Goal: Task Accomplishment & Management: Manage account settings

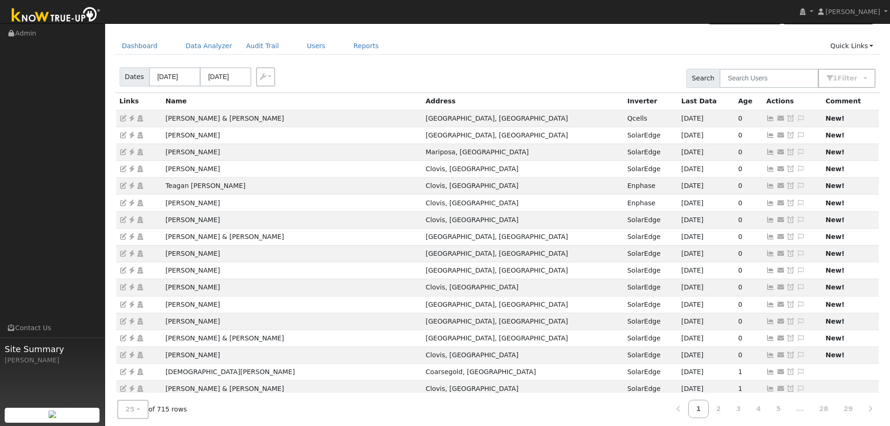
scroll to position [47, 0]
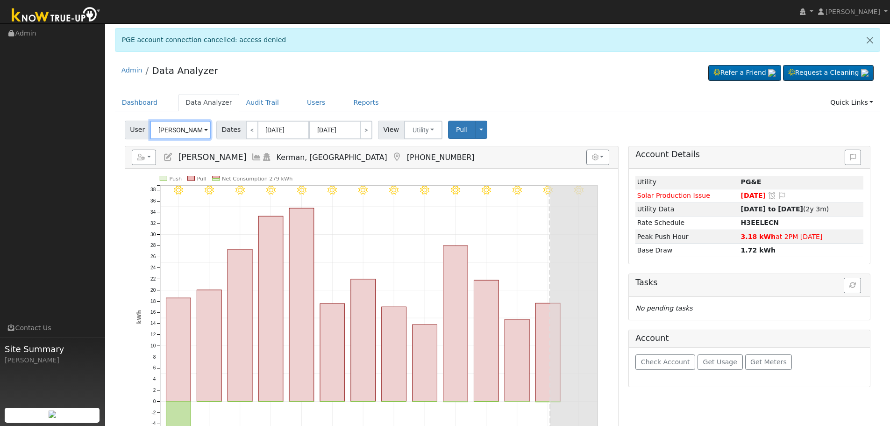
click at [166, 126] on input "[PERSON_NAME]" at bounding box center [180, 130] width 61 height 19
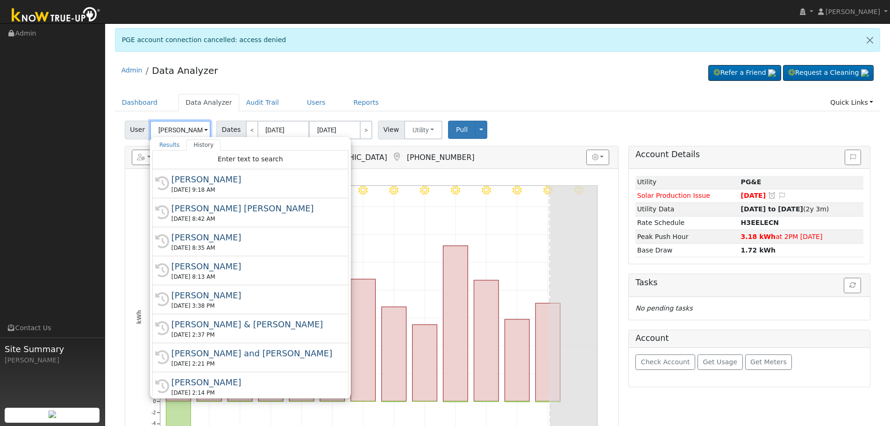
click at [169, 128] on input "Jesus Sandoval" at bounding box center [180, 130] width 61 height 19
click at [178, 130] on input "[PERSON_NAME]" at bounding box center [180, 130] width 61 height 19
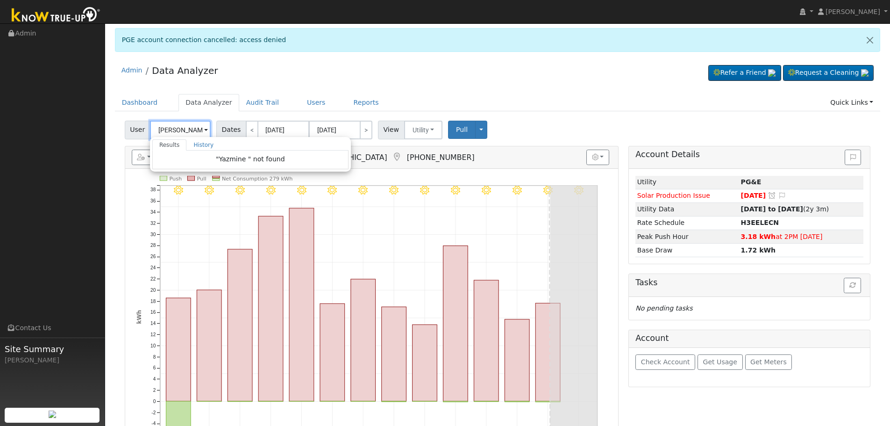
click at [187, 129] on input "Yazmine" at bounding box center [180, 130] width 61 height 19
click at [509, 153] on h5 "Reports Scenario Health Check Energy Audit Account Timeline User Audit Trail In…" at bounding box center [372, 158] width 480 height 16
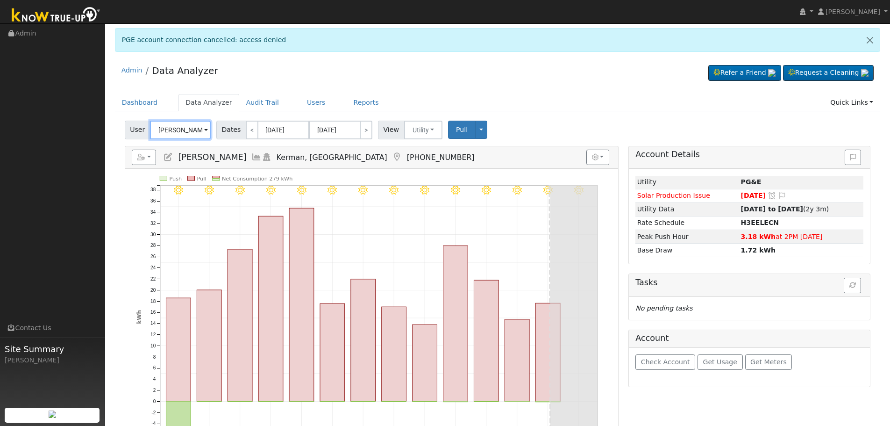
click at [176, 129] on input "Jesus Sandoval" at bounding box center [180, 130] width 61 height 19
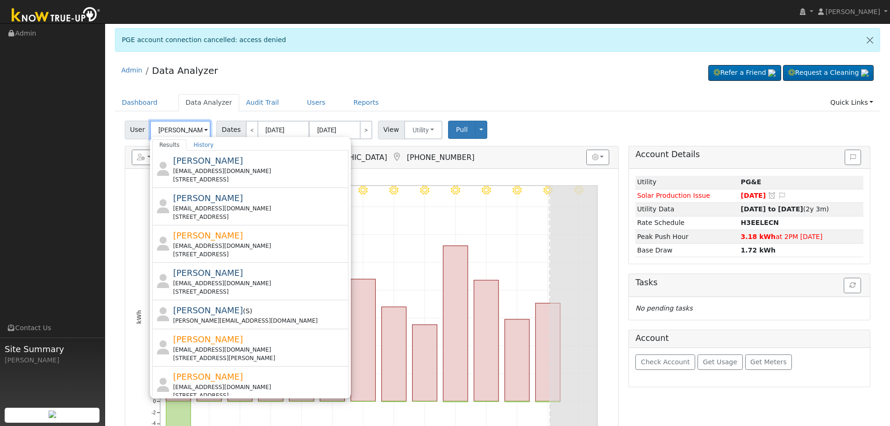
scroll to position [0, 1]
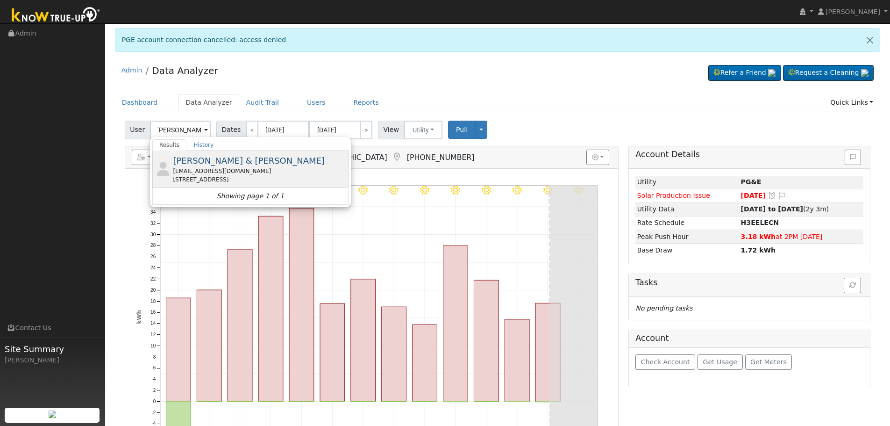
click at [215, 159] on span "David & Sharon Row" at bounding box center [249, 161] width 152 height 10
type input "David & Sharon Row"
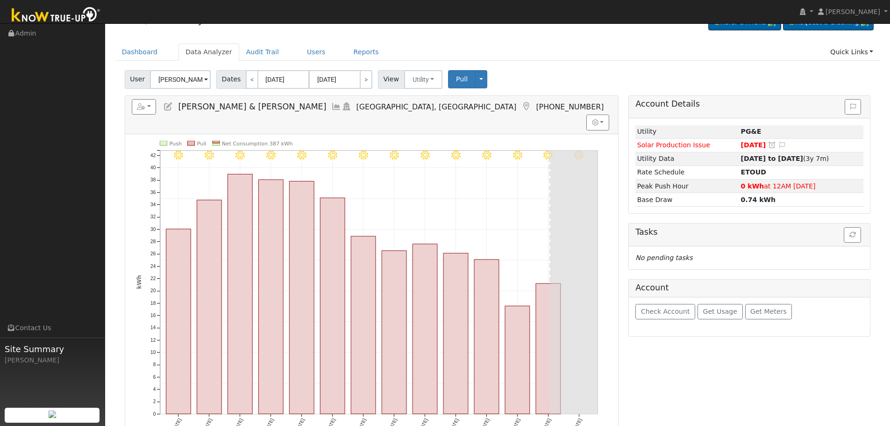
scroll to position [47, 0]
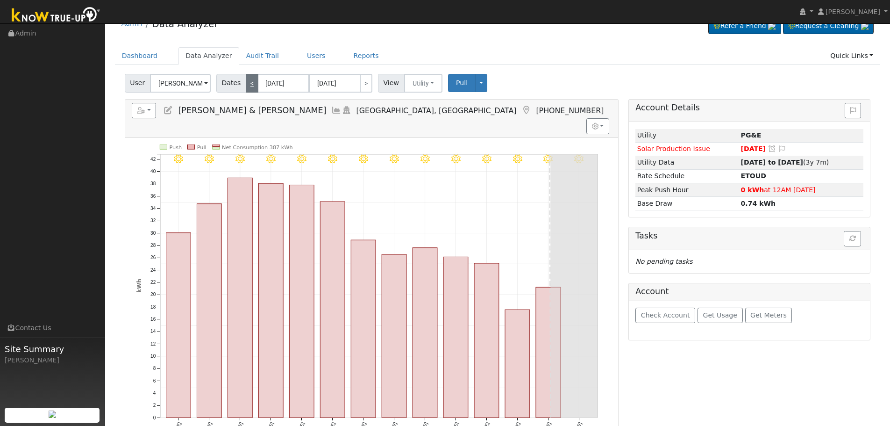
click at [248, 82] on link "<" at bounding box center [252, 83] width 13 height 19
type input "07/24/2025"
type input "08/06/2025"
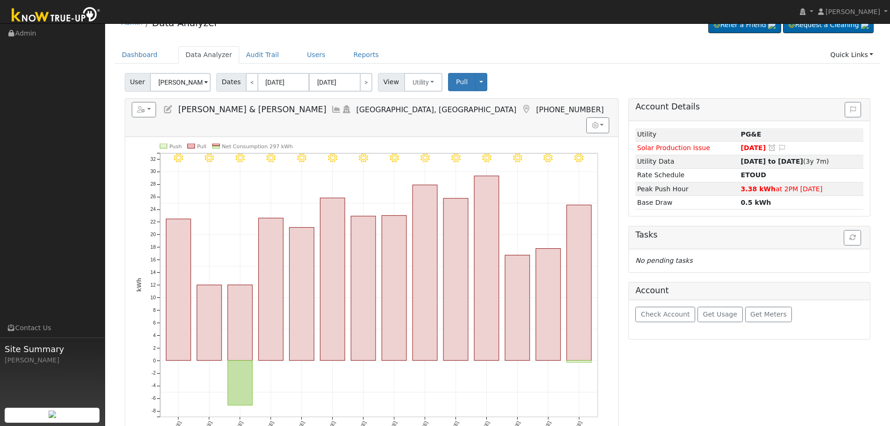
scroll to position [93, 0]
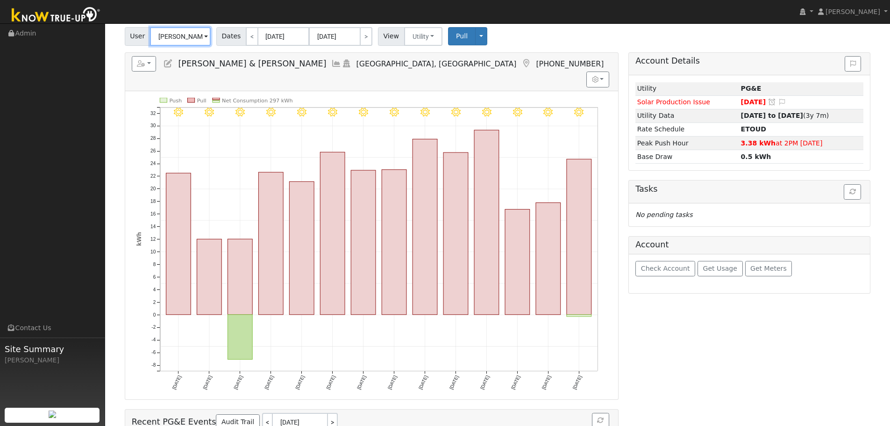
click at [169, 39] on input "David & Sharon Row" at bounding box center [180, 36] width 61 height 19
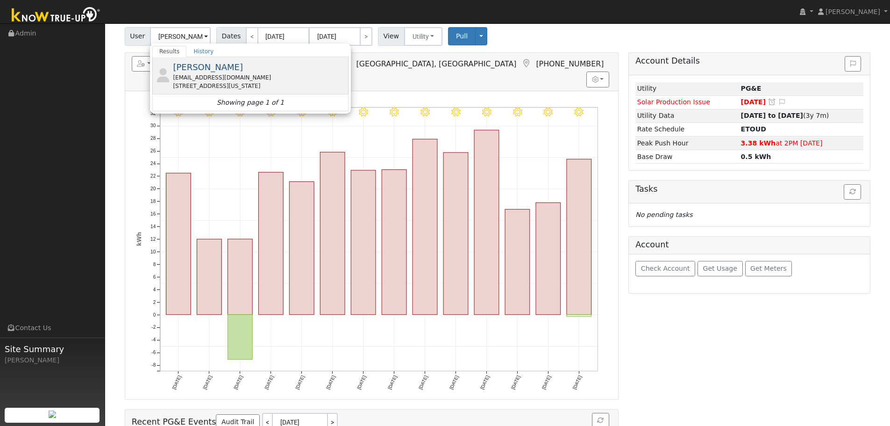
click at [218, 80] on div "jimmycruz3338@gmail.com" at bounding box center [259, 77] width 173 height 8
type input "Jimmy Cruz"
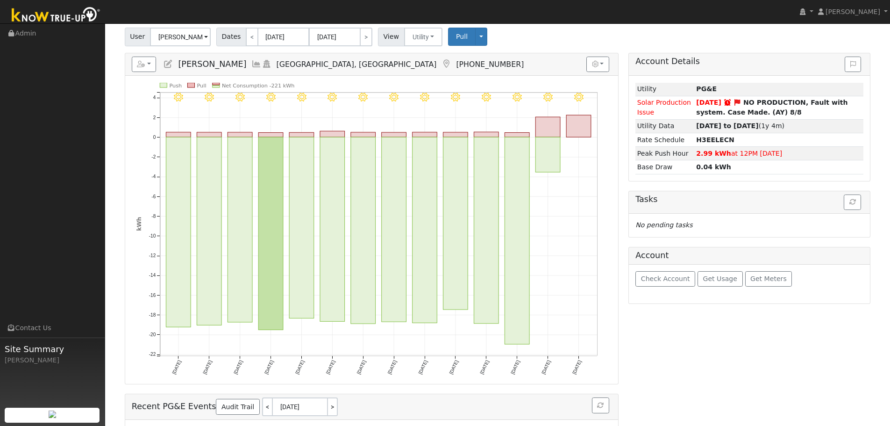
scroll to position [0, 0]
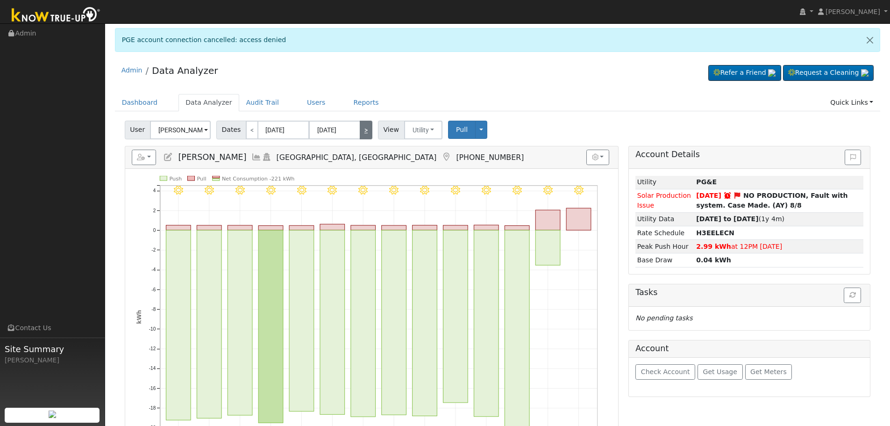
click at [360, 135] on link ">" at bounding box center [366, 130] width 13 height 19
type input "08/07/2025"
type input "08/20/2025"
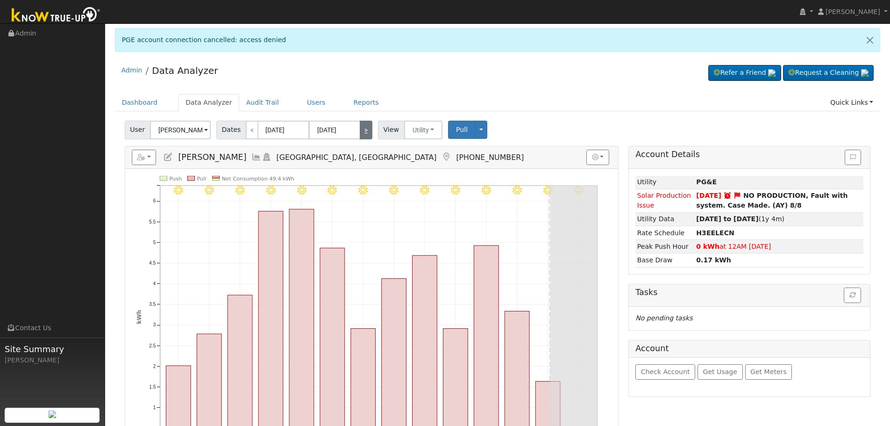
click at [360, 123] on link ">" at bounding box center [366, 130] width 13 height 19
type input "[DATE]"
type input "09/03/2025"
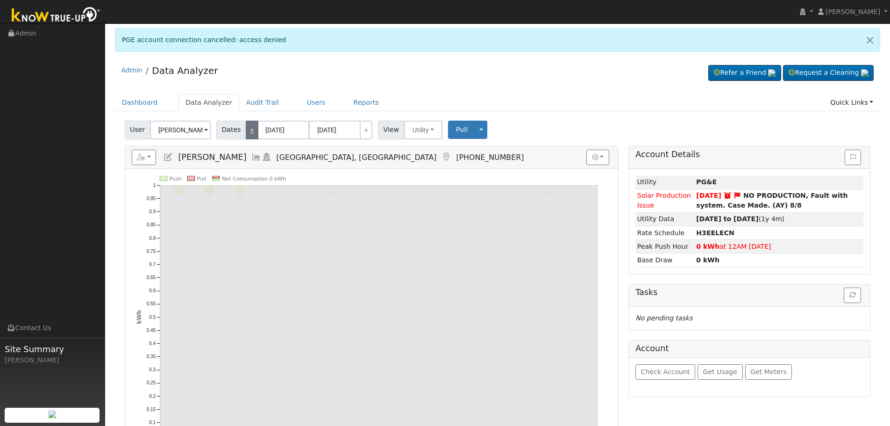
click at [248, 130] on link "<" at bounding box center [252, 130] width 13 height 19
type input "08/07/2025"
type input "08/20/2025"
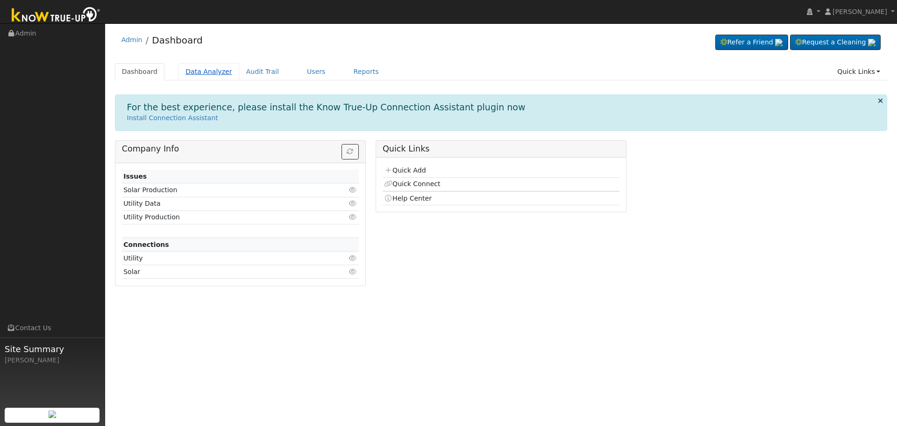
click at [197, 70] on link "Data Analyzer" at bounding box center [209, 71] width 61 height 17
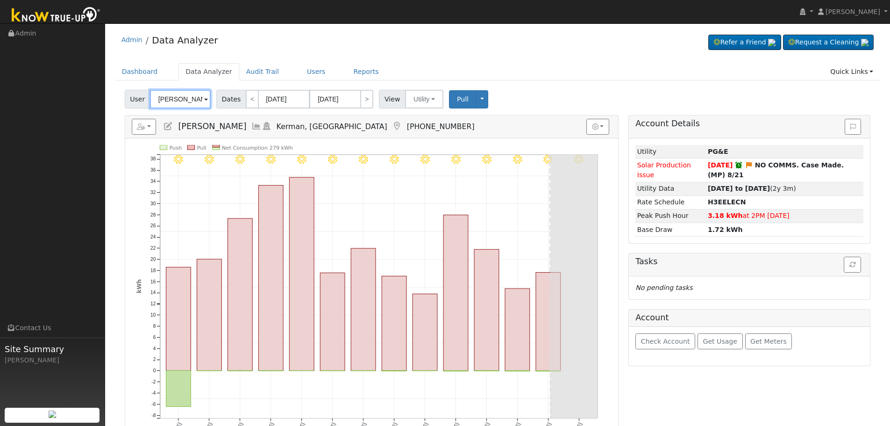
click at [178, 93] on input "[PERSON_NAME]" at bounding box center [180, 99] width 61 height 19
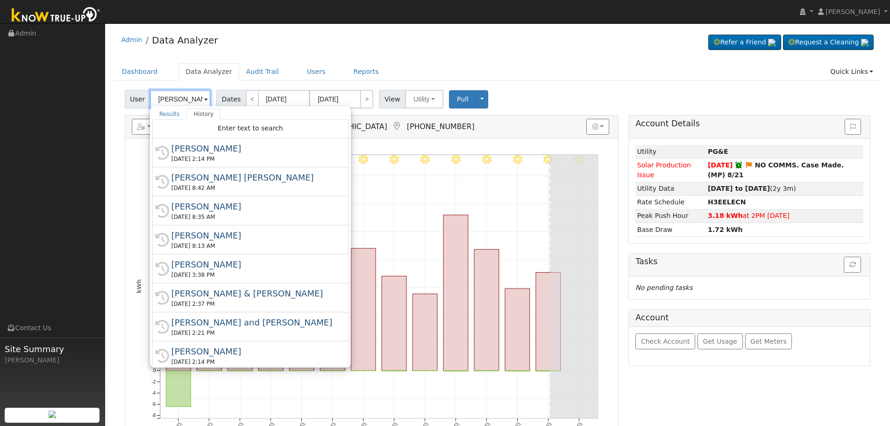
click at [178, 93] on input "Jesus Sandoval" at bounding box center [180, 99] width 61 height 19
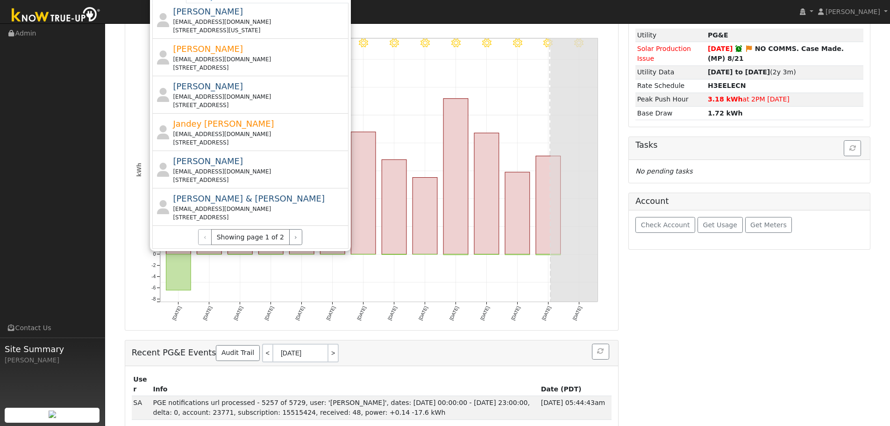
scroll to position [118, 0]
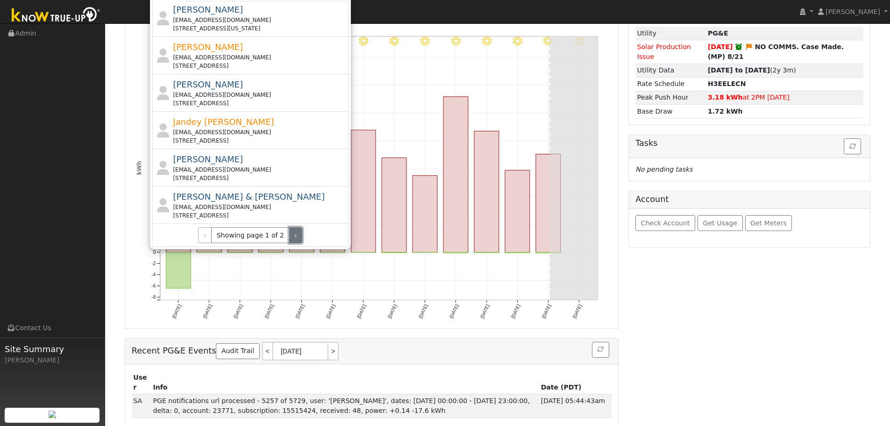
click at [289, 240] on button "›" at bounding box center [296, 235] width 14 height 16
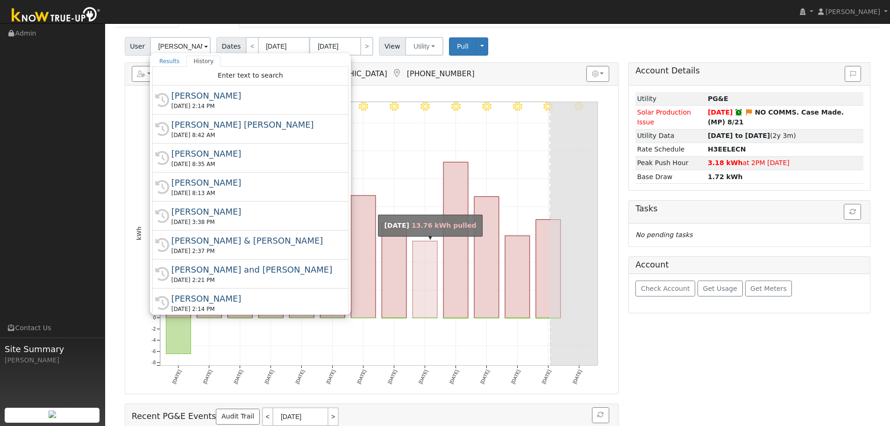
scroll to position [0, 0]
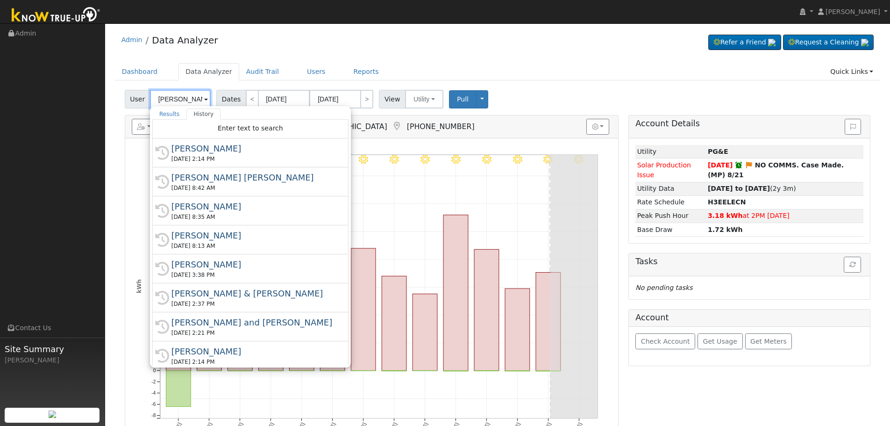
click at [170, 96] on input "Moua" at bounding box center [180, 99] width 61 height 19
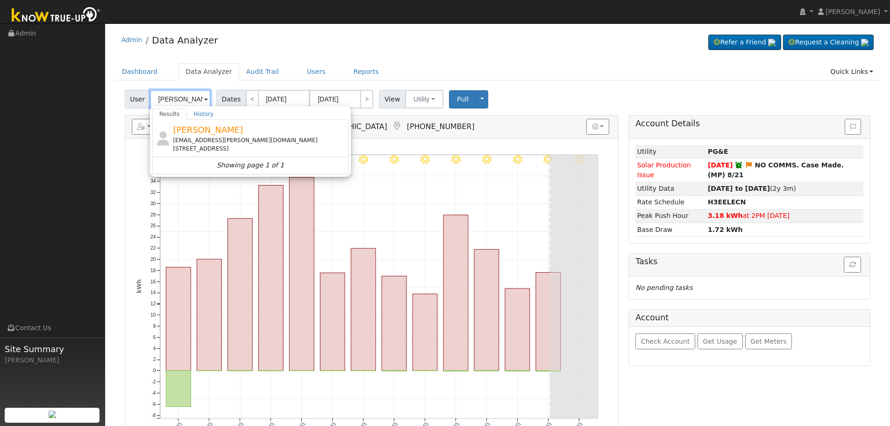
type input "Seng Moua"
click at [228, 146] on div "Seng Moua sengchong.moua@gmail.com 383 East Audubon Drive, Fresno, CA 93720 Sho…" at bounding box center [250, 147] width 196 height 54
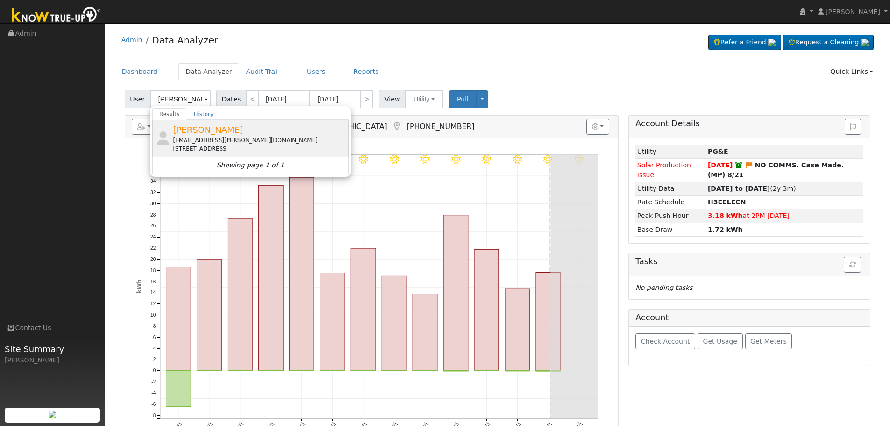
click at [227, 146] on div "383 East Audubon Drive, Fresno, CA 93720" at bounding box center [259, 148] width 173 height 8
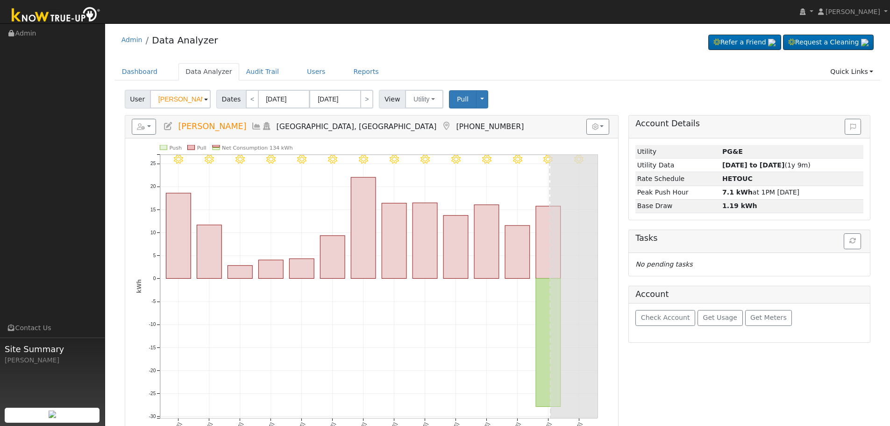
click at [166, 125] on icon at bounding box center [168, 126] width 10 height 8
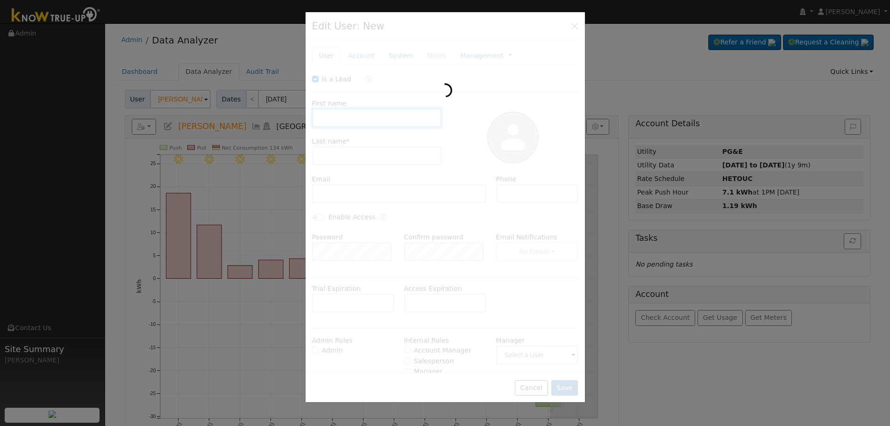
checkbox input "true"
type input "Seng"
type input "Moua"
type input "sengchong.moua@gmail.com"
type input "559-917-7947"
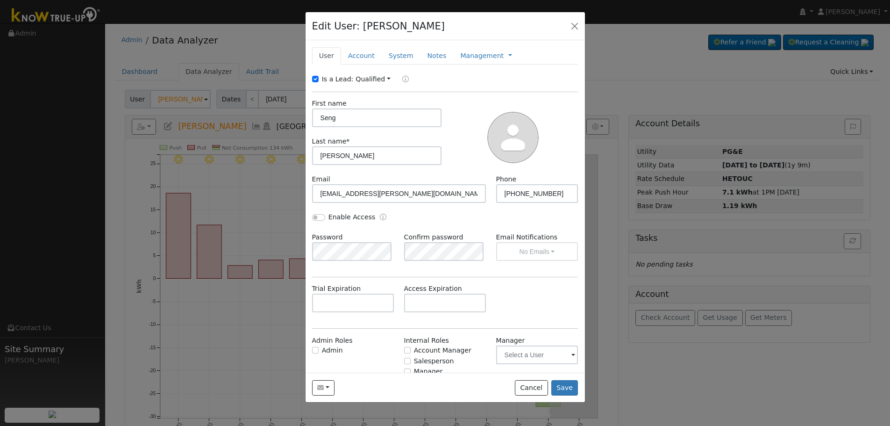
click at [329, 73] on div "New Account Nickname Cancel Create Are you sure you want to create new account …" at bounding box center [445, 206] width 279 height 332
click at [331, 78] on label "Is a Lead:" at bounding box center [338, 79] width 32 height 10
click at [319, 78] on input "Is a Lead:" at bounding box center [315, 79] width 7 height 7
checkbox input "false"
click at [314, 218] on input "Enable Access" at bounding box center [318, 217] width 13 height 7
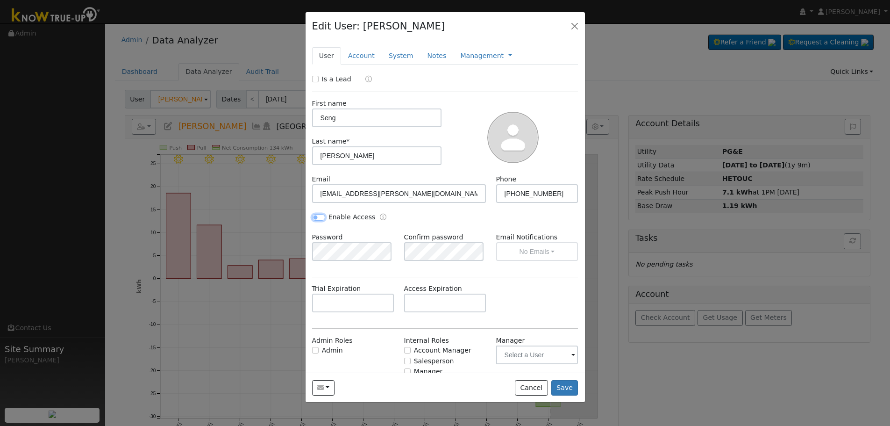
checkbox input "true"
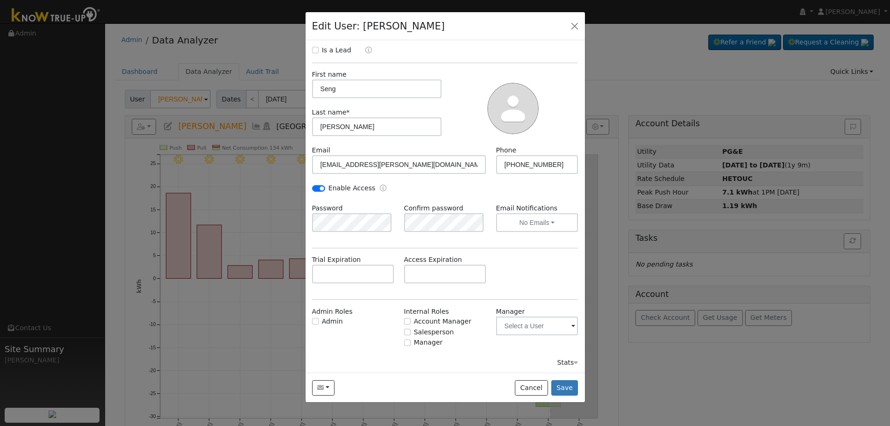
scroll to position [30, 0]
click at [438, 273] on input "text" at bounding box center [445, 272] width 82 height 19
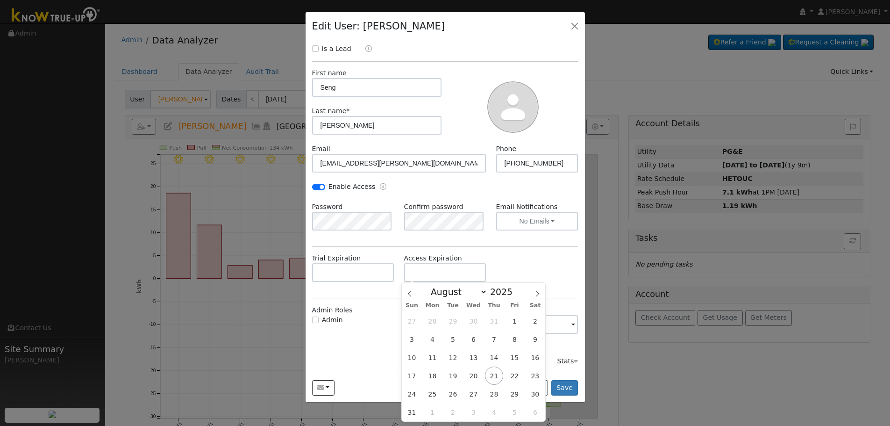
click at [531, 254] on div "Trial Expiration Access Expiration" at bounding box center [445, 272] width 276 height 38
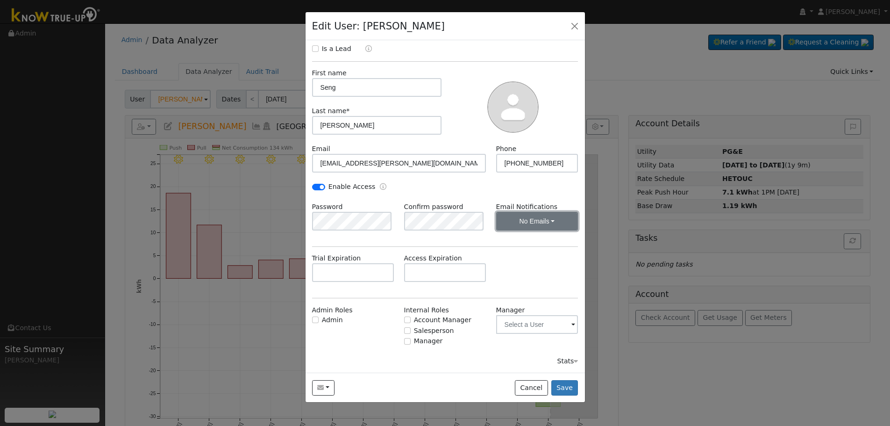
click at [536, 222] on button "No Emails" at bounding box center [537, 221] width 82 height 19
click at [526, 257] on link "Weekly Emails" at bounding box center [524, 255] width 65 height 13
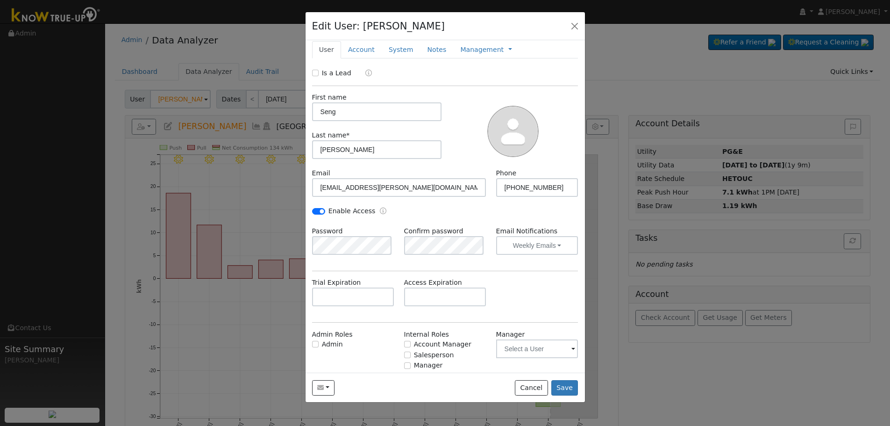
scroll to position [0, 0]
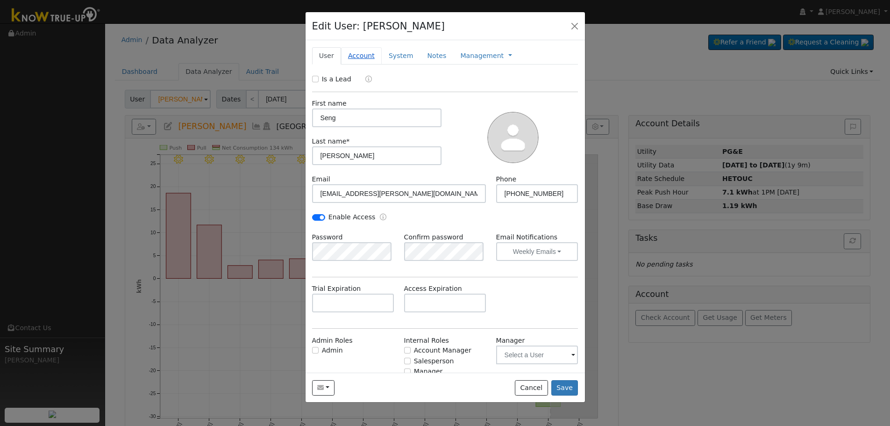
click at [349, 56] on link "Account" at bounding box center [361, 55] width 41 height 17
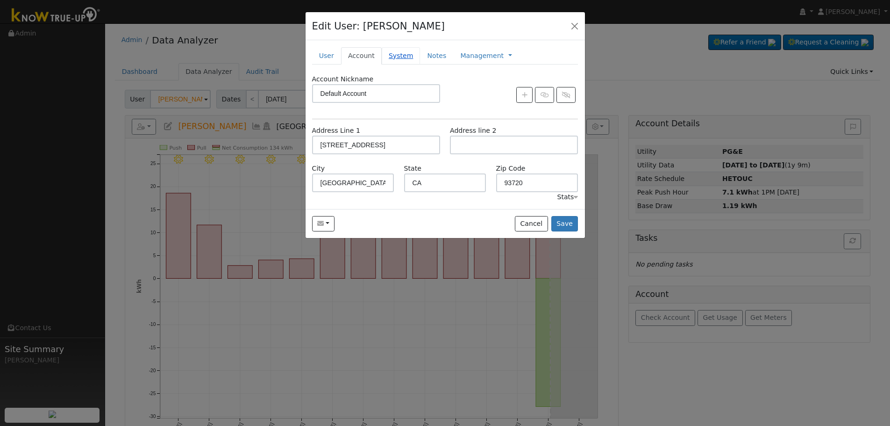
click at [396, 59] on link "System" at bounding box center [401, 55] width 39 height 17
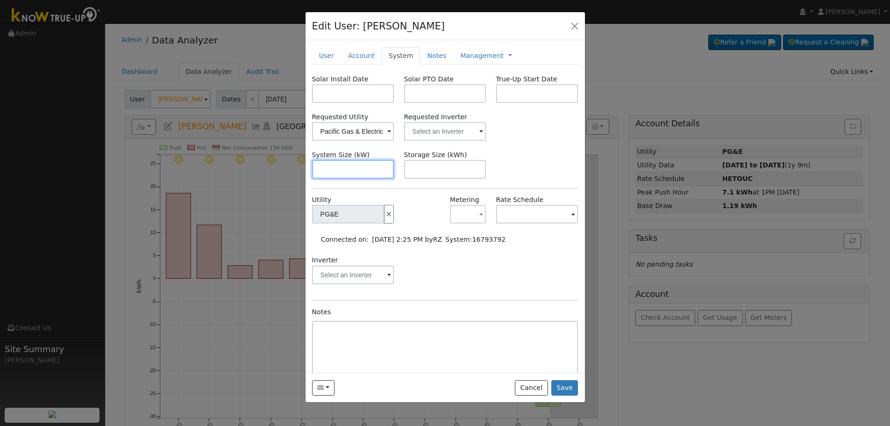
click at [364, 166] on input "text" at bounding box center [353, 169] width 82 height 19
paste input "12.300"
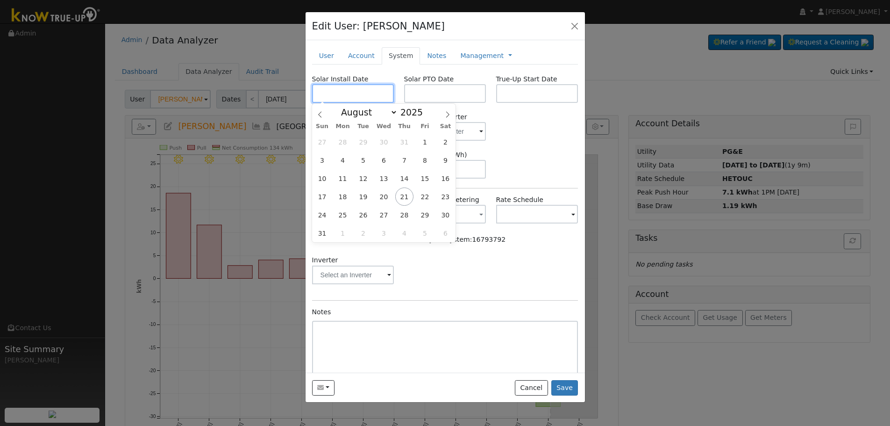
type input "12.3"
click at [369, 86] on input "text" at bounding box center [353, 93] width 82 height 19
paste input "7/8/2025"
type input "07/08/2025"
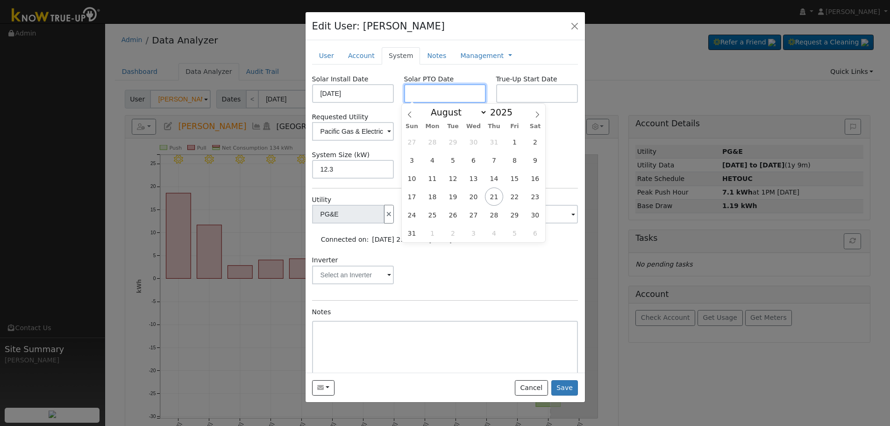
click at [430, 85] on input "text" at bounding box center [445, 93] width 82 height 19
paste input "8/20/2025"
type input "08/20/2025"
click at [552, 157] on div "System Size (kW) 12.3 Storage Size (kWh)" at bounding box center [445, 164] width 276 height 29
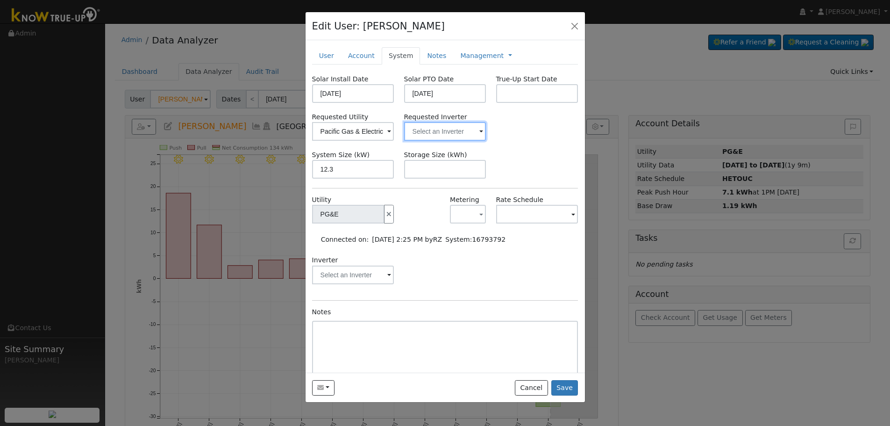
click at [394, 131] on input "text" at bounding box center [353, 131] width 82 height 19
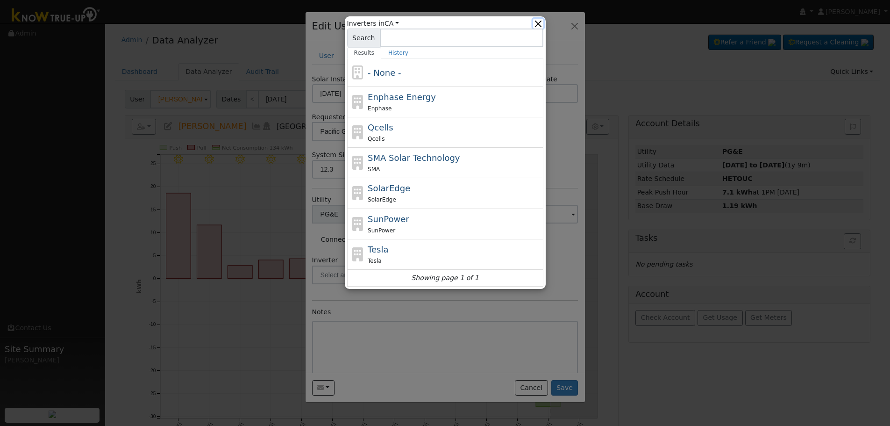
click at [543, 23] on button "button" at bounding box center [538, 24] width 10 height 10
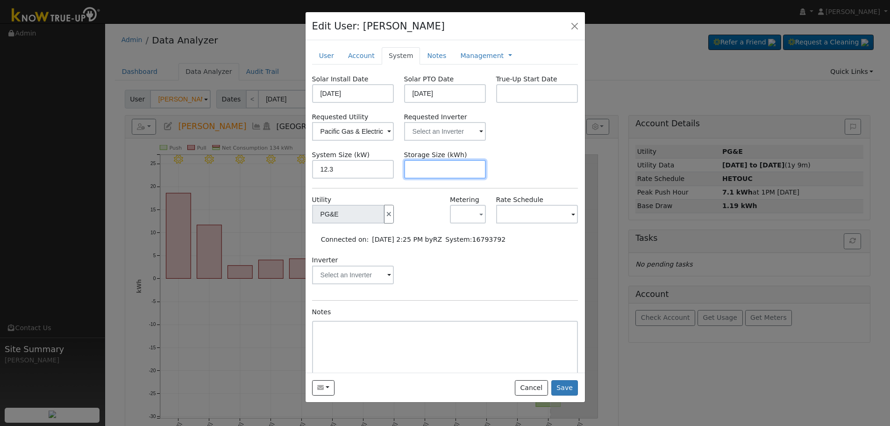
click at [428, 169] on input "text" at bounding box center [445, 169] width 82 height 19
click at [428, 177] on input "text" at bounding box center [445, 169] width 82 height 19
paste input "24.00"
type input "24"
click at [429, 50] on link "Notes" at bounding box center [436, 55] width 33 height 17
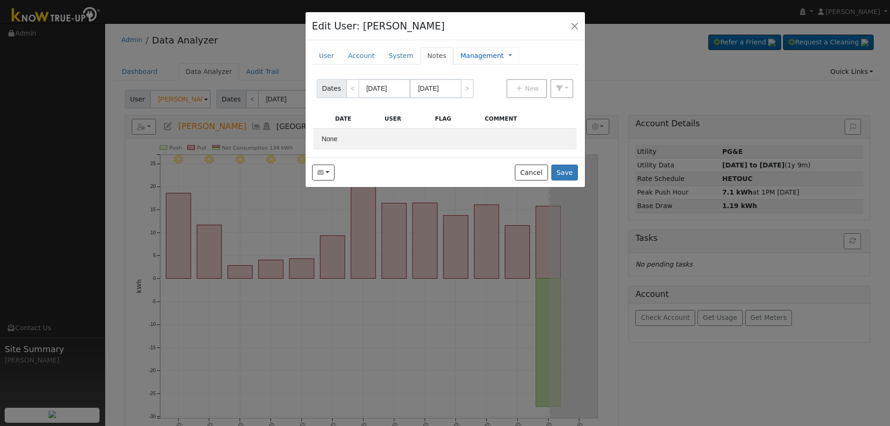
click at [453, 58] on div "Management Management Billing Timeline" at bounding box center [486, 55] width 66 height 17
click at [477, 56] on link "Management" at bounding box center [481, 56] width 43 height 10
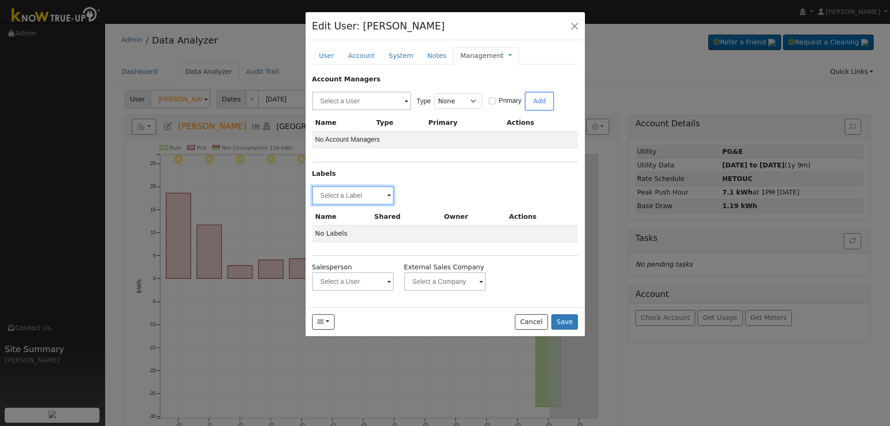
click at [358, 195] on input "text" at bounding box center [353, 195] width 82 height 19
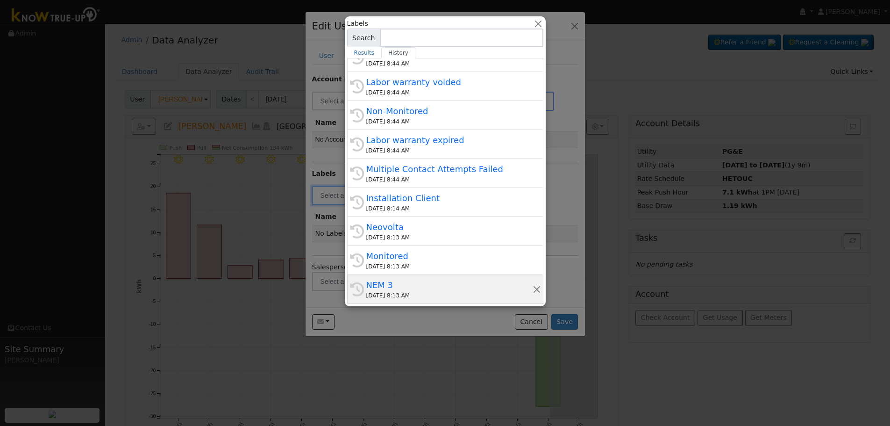
scroll to position [140, 0]
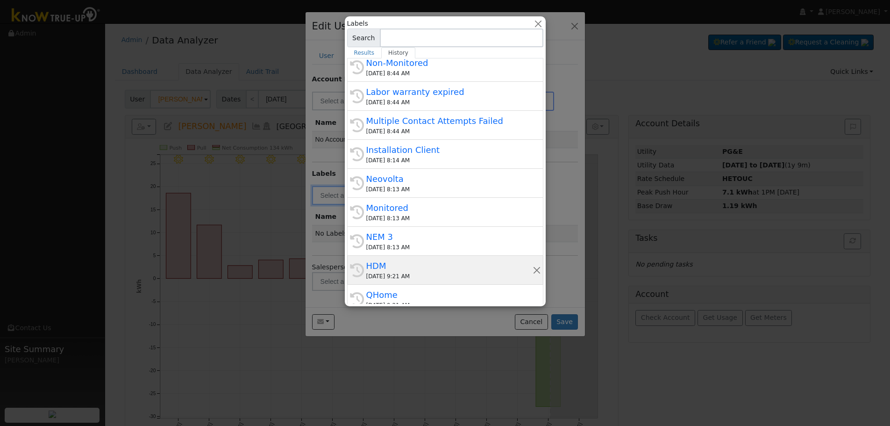
click at [424, 262] on div "HDM" at bounding box center [449, 265] width 166 height 13
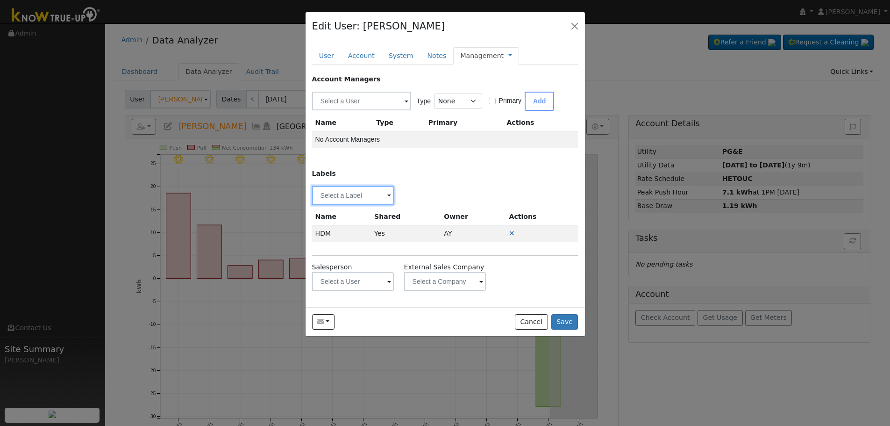
click at [379, 188] on input "text" at bounding box center [353, 195] width 82 height 19
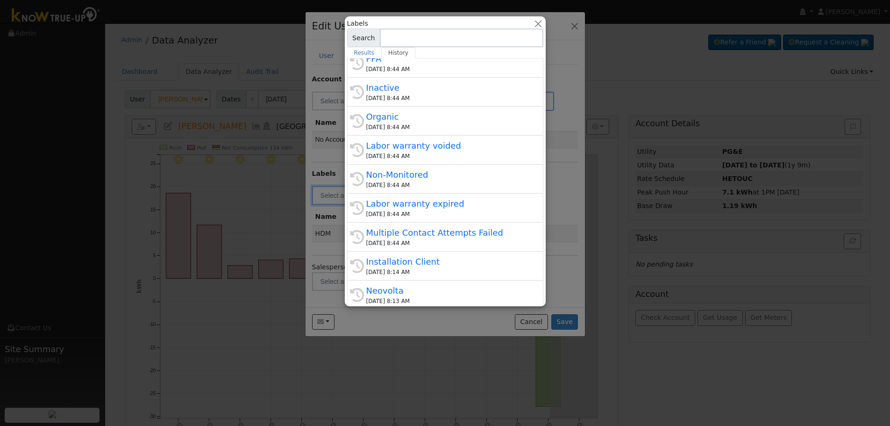
scroll to position [150, 0]
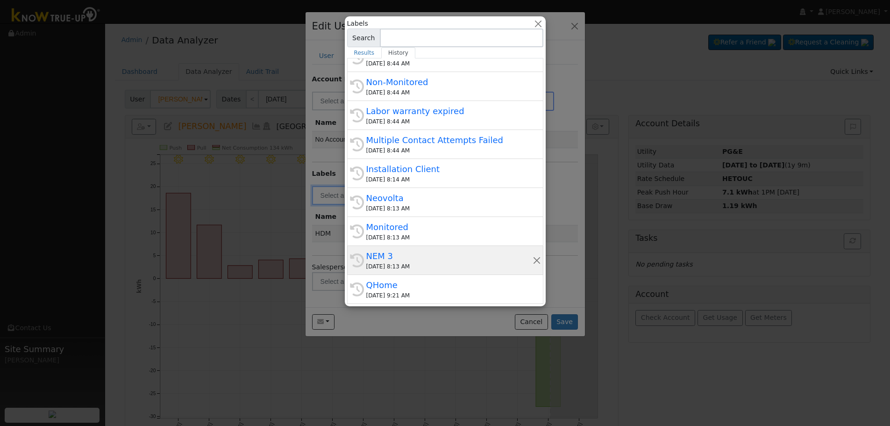
click at [415, 259] on div "NEM 3" at bounding box center [449, 256] width 166 height 13
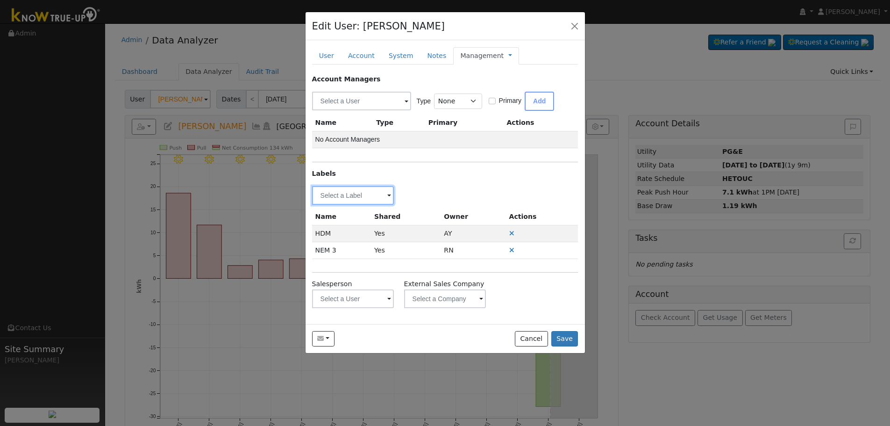
click at [364, 197] on input "text" at bounding box center [353, 195] width 82 height 19
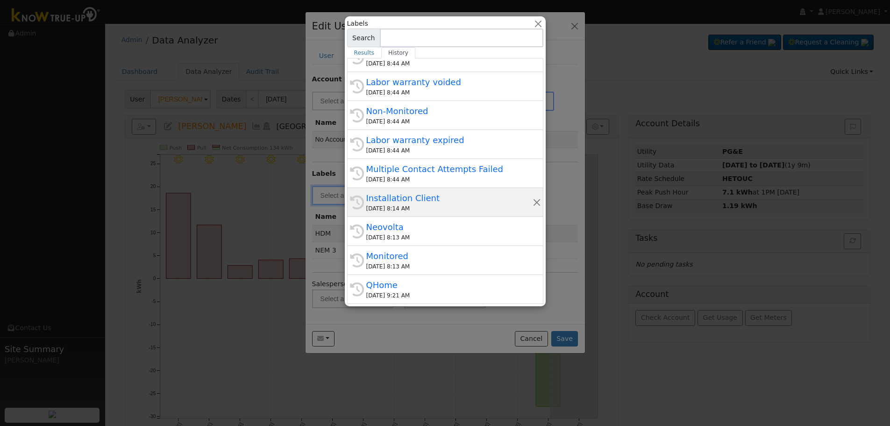
click at [436, 203] on div "Installation Client" at bounding box center [449, 198] width 166 height 13
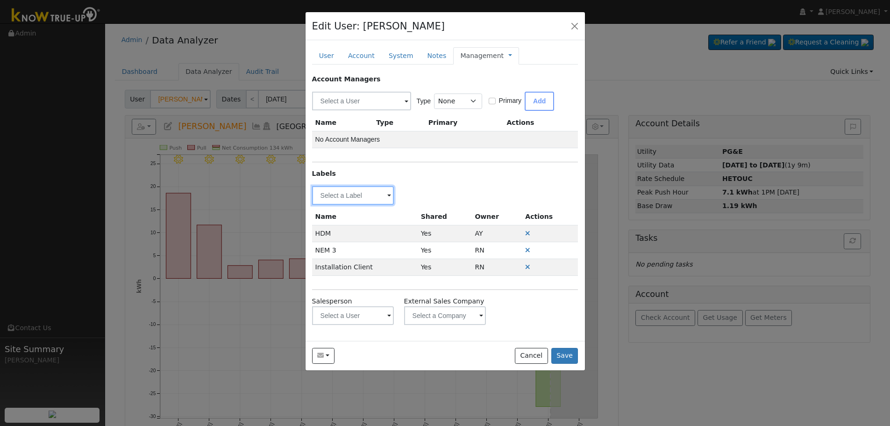
click at [386, 193] on input "text" at bounding box center [353, 195] width 82 height 19
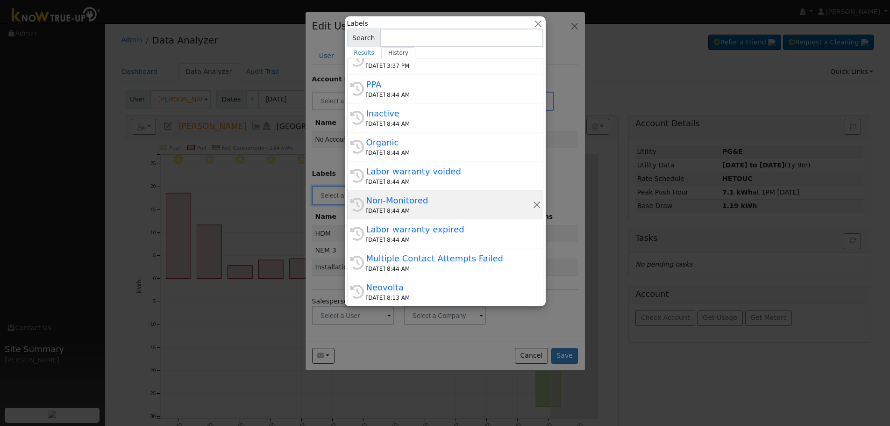
scroll to position [93, 0]
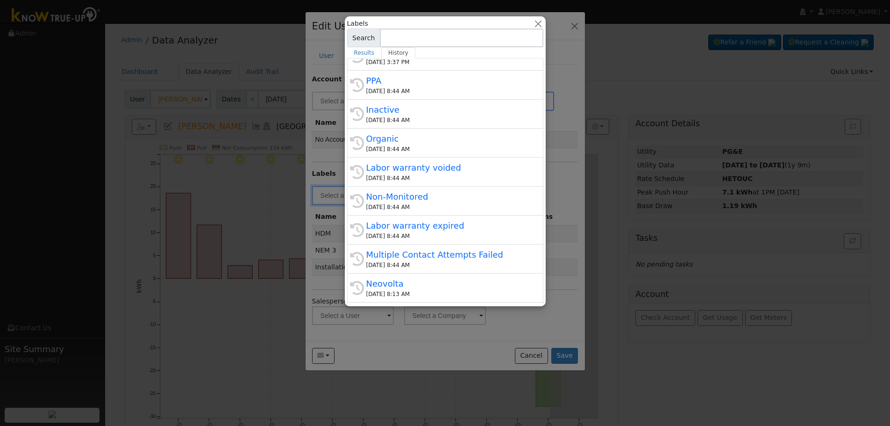
drag, startPoint x: 443, startPoint y: 25, endPoint x: 563, endPoint y: 65, distance: 126.4
click at [0, 0] on div "Labels All Utilities All States AL AK AZ AR CA CO CT DE FL GA HI ID IL IN IA KS…" at bounding box center [0, 0] width 0 height 0
click at [476, 29] on input at bounding box center [462, 38] width 164 height 19
click at [431, 278] on div "Neovolta" at bounding box center [449, 283] width 166 height 13
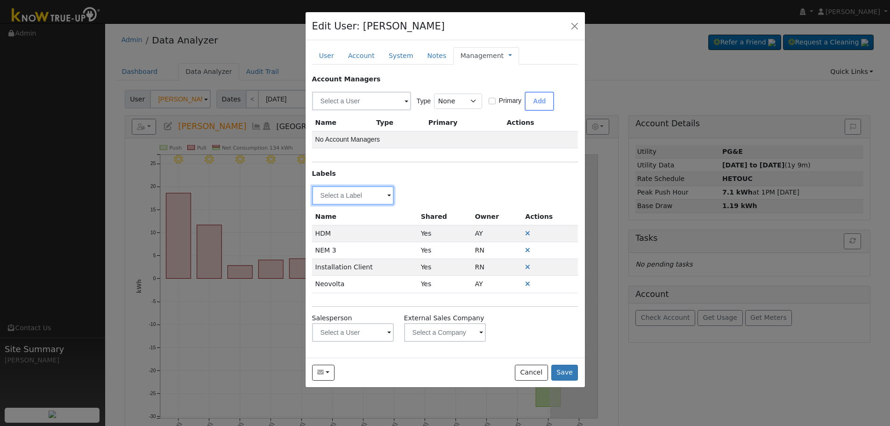
click at [385, 194] on input "text" at bounding box center [353, 195] width 82 height 19
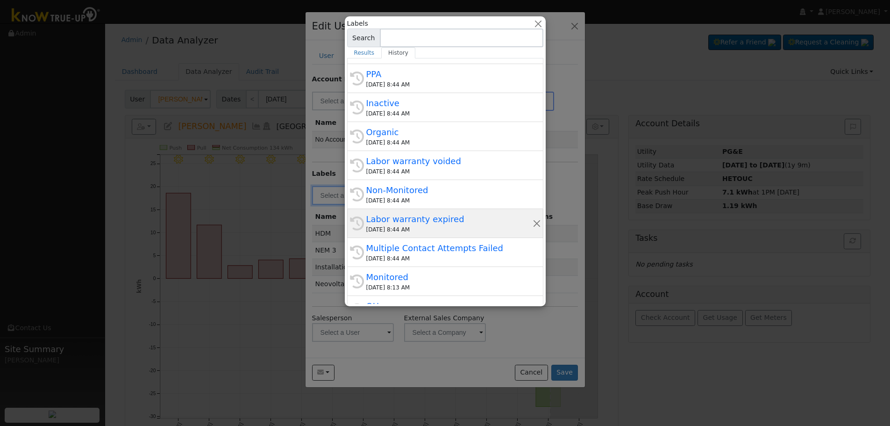
scroll to position [140, 0]
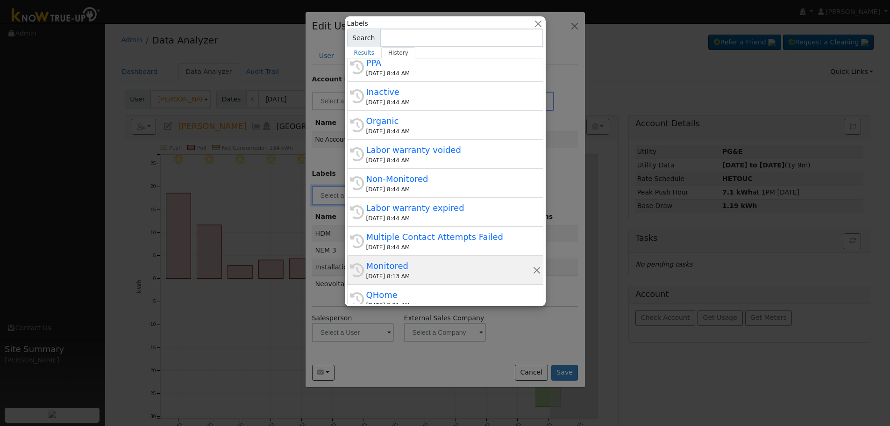
click at [405, 261] on div "Monitored" at bounding box center [449, 265] width 166 height 13
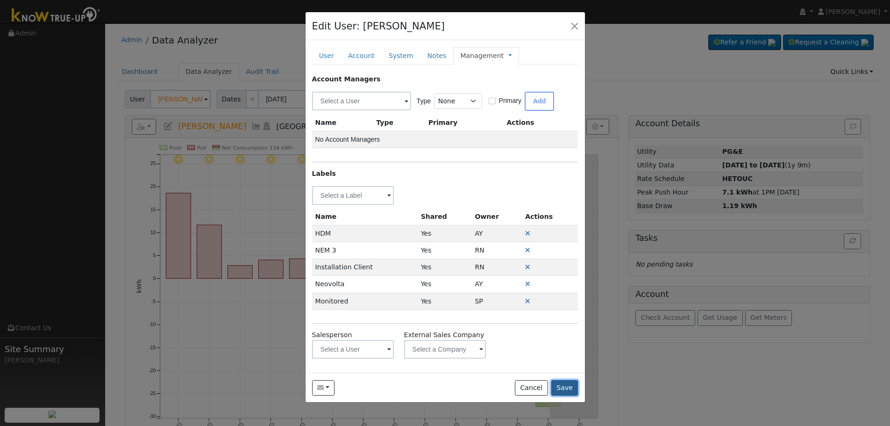
click at [565, 384] on button "Save" at bounding box center [564, 388] width 27 height 16
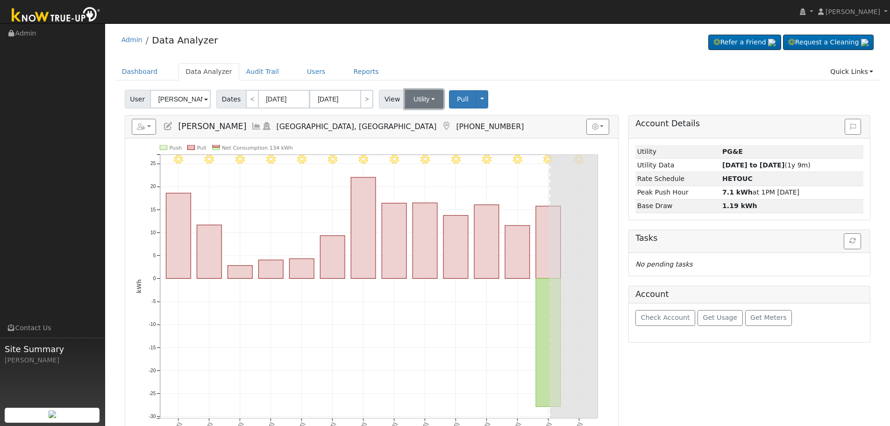
click at [430, 100] on button "Utility" at bounding box center [424, 99] width 38 height 19
click at [503, 121] on h5 "Reports Scenario Health Check Energy Audit Account Timeline User Audit Trail In…" at bounding box center [372, 127] width 480 height 16
click at [172, 127] on icon at bounding box center [168, 126] width 10 height 8
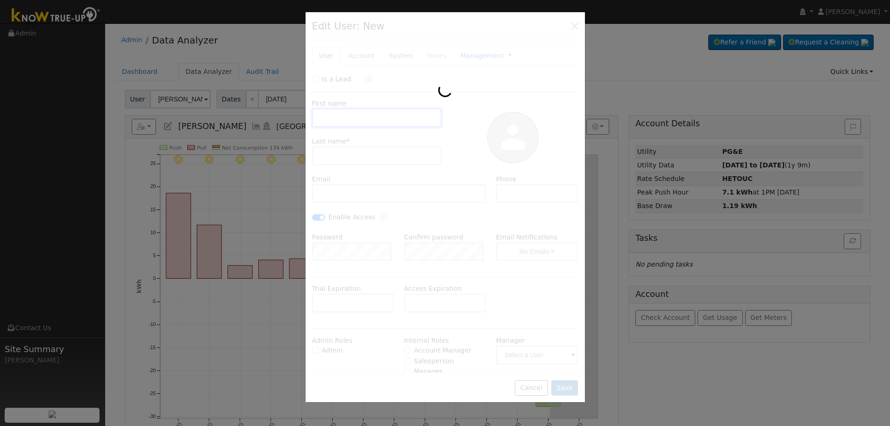
type input "Seng"
type input "Moua"
type input "sengchong.moua@gmail.com"
type input "559-917-7947"
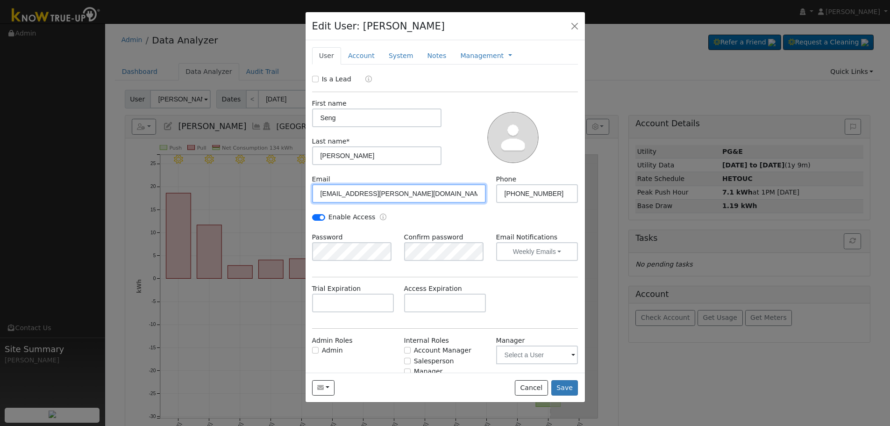
drag, startPoint x: 427, startPoint y: 195, endPoint x: 306, endPoint y: 192, distance: 121.5
click at [306, 192] on div "New Account Nickname Cancel Create Are you sure you want to create new account …" at bounding box center [445, 206] width 279 height 332
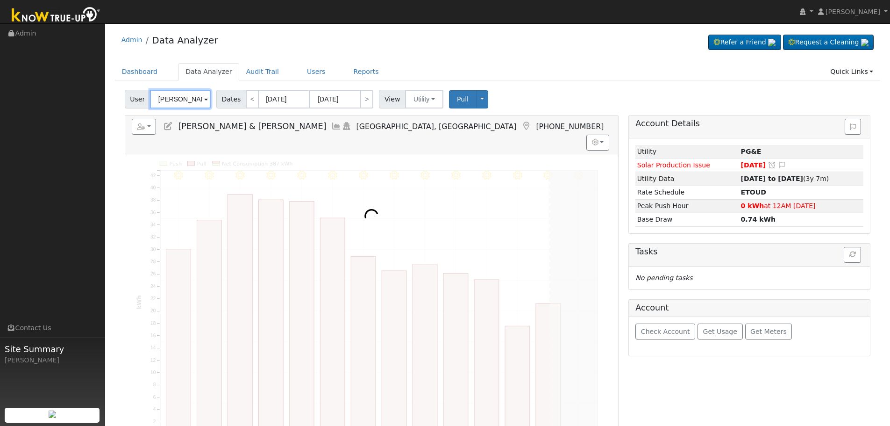
click at [184, 100] on input "[PERSON_NAME] & [PERSON_NAME]" at bounding box center [180, 99] width 61 height 19
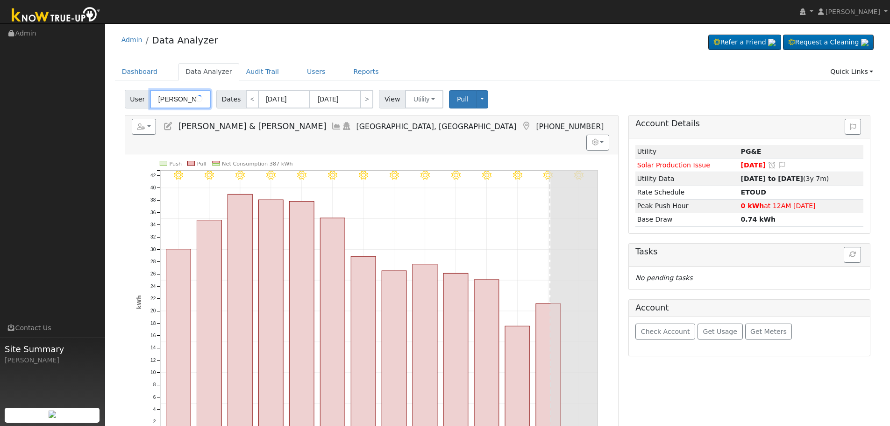
click at [184, 100] on input "David & Sharon Row" at bounding box center [180, 99] width 61 height 19
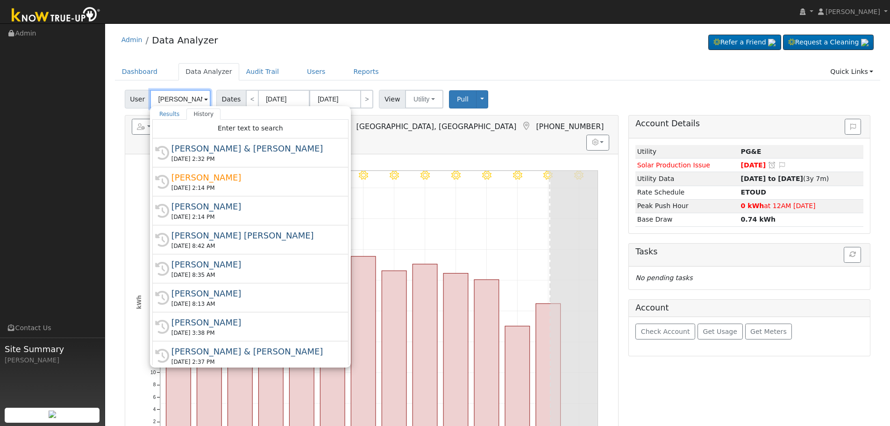
click at [182, 98] on input "David & Sharon Row" at bounding box center [180, 99] width 61 height 19
click at [182, 98] on input "[PERSON_NAME] & [PERSON_NAME]" at bounding box center [180, 99] width 61 height 19
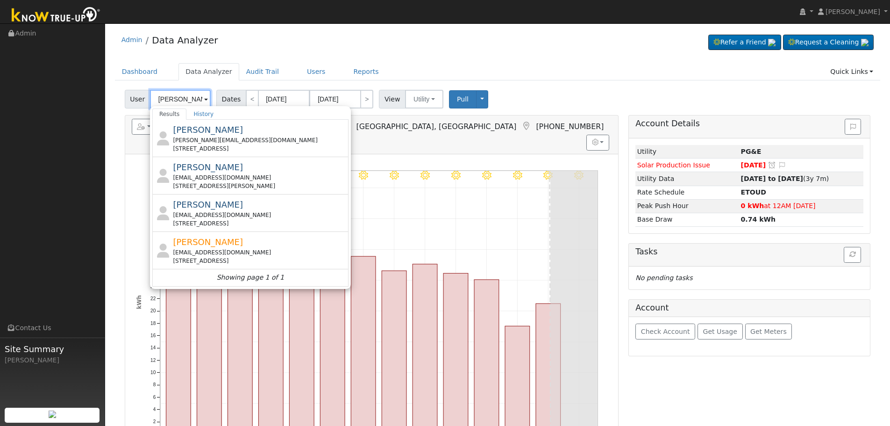
type input "John Da"
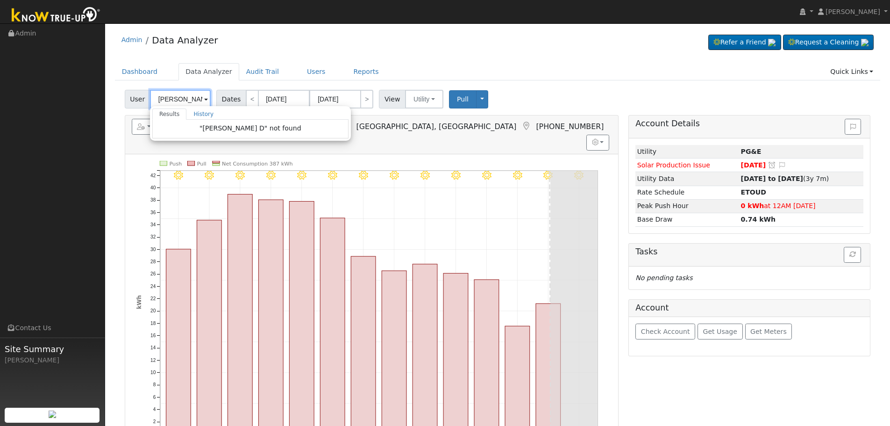
click at [174, 99] on input "Bradd D" at bounding box center [180, 99] width 61 height 19
click at [184, 99] on input "Brad D" at bounding box center [180, 99] width 61 height 19
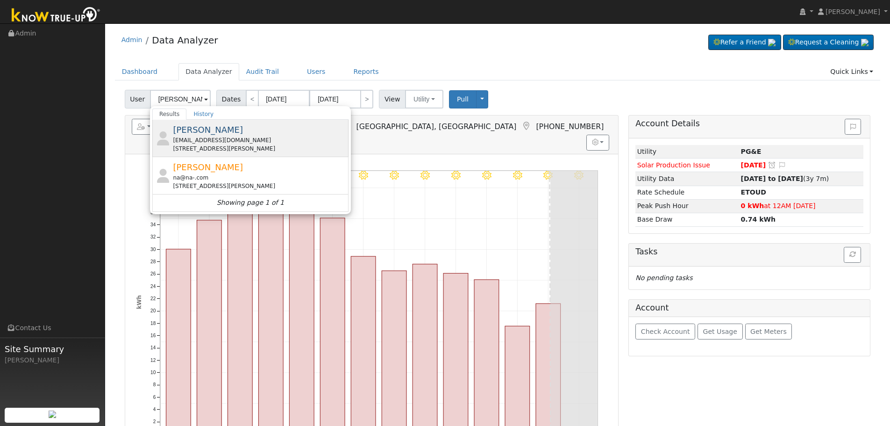
click at [243, 132] on div "Brad Jarvis xykp_p@yahoo.com 4265 North Hayes Avenue, Fresno, CA 93723" at bounding box center [259, 137] width 173 height 29
type input "[PERSON_NAME]"
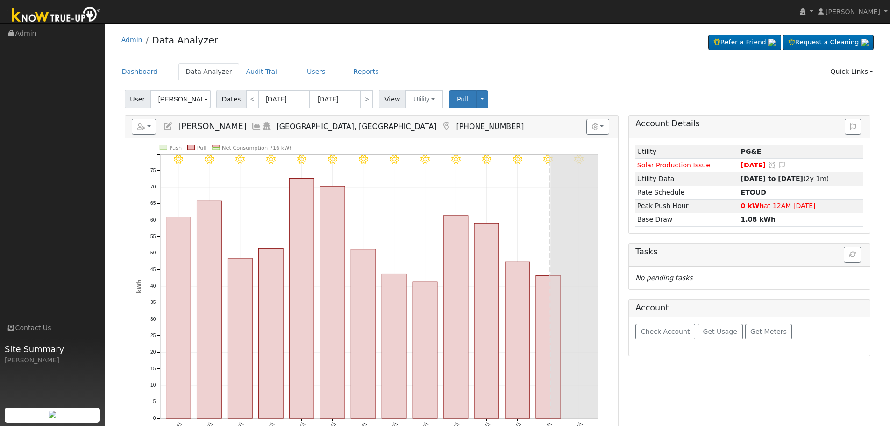
click at [441, 122] on link at bounding box center [446, 126] width 10 height 9
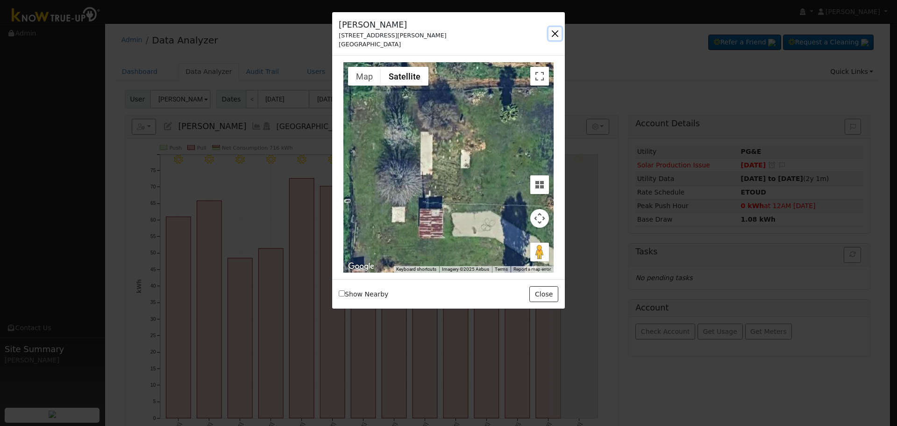
click at [557, 30] on button "button" at bounding box center [555, 33] width 13 height 13
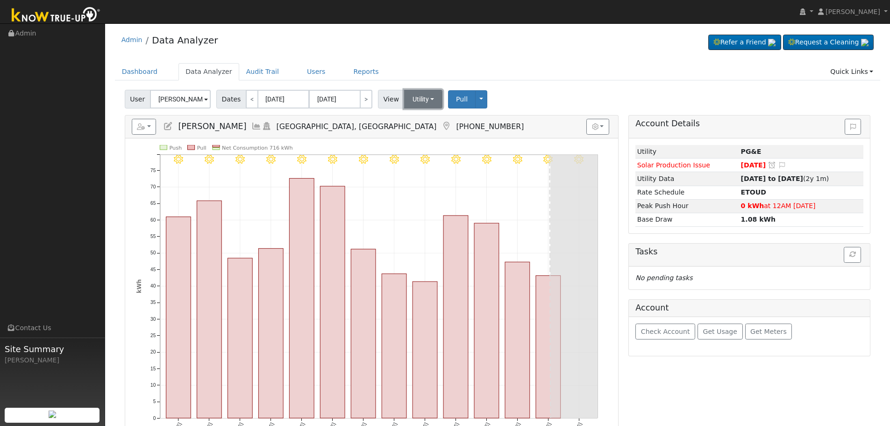
click at [415, 104] on button "Utility" at bounding box center [423, 99] width 39 height 19
click at [424, 132] on link "Solar" at bounding box center [435, 133] width 65 height 13
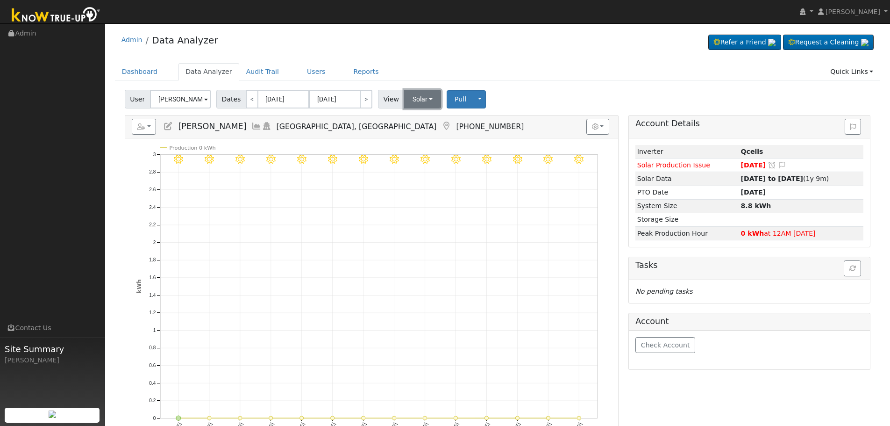
click at [411, 98] on button "Solar" at bounding box center [422, 99] width 37 height 19
click at [414, 121] on link "Utility" at bounding box center [435, 119] width 65 height 13
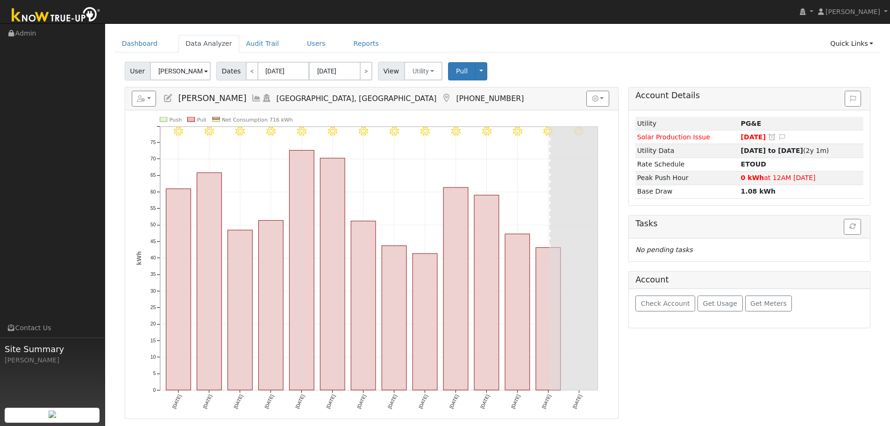
scroll to position [25, 0]
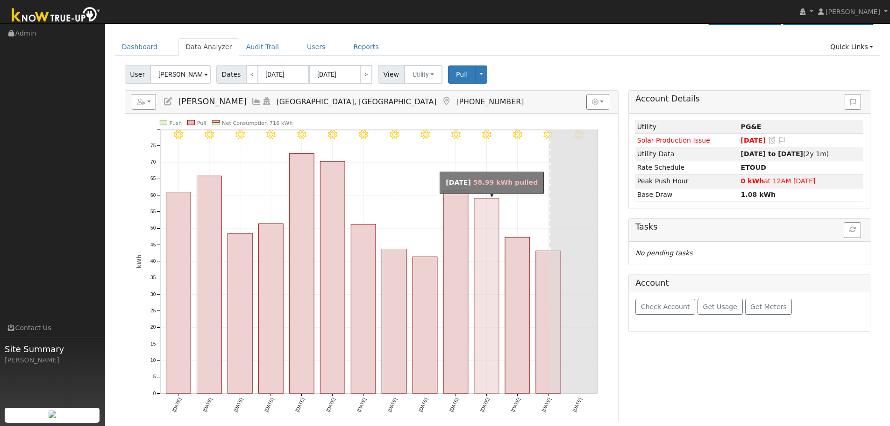
click at [495, 353] on rect "onclick=""" at bounding box center [486, 295] width 25 height 195
type input "08/17/2025"
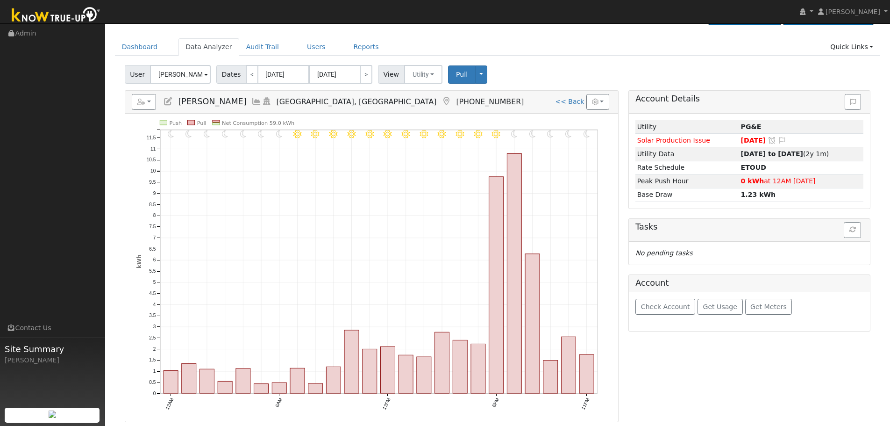
scroll to position [0, 0]
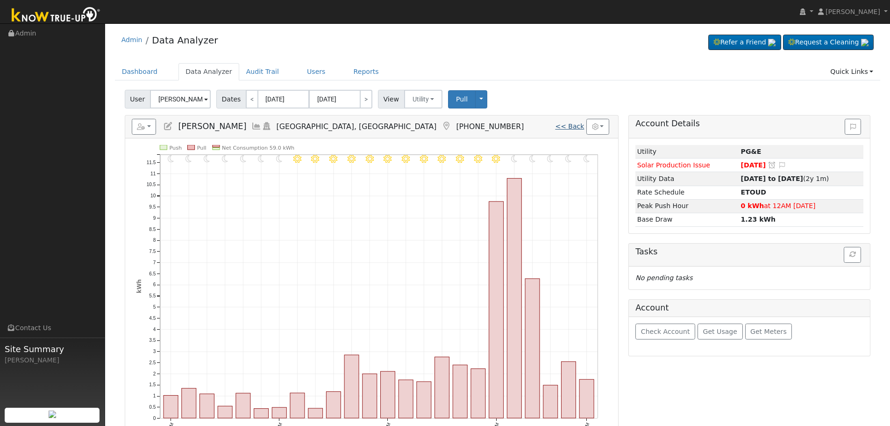
click at [573, 121] on h5 "Reports Scenario Health Check Energy Audit Account Timeline User Audit Trail In…" at bounding box center [372, 127] width 480 height 16
click at [246, 102] on link "<" at bounding box center [252, 99] width 13 height 19
type input "08/16/2025"
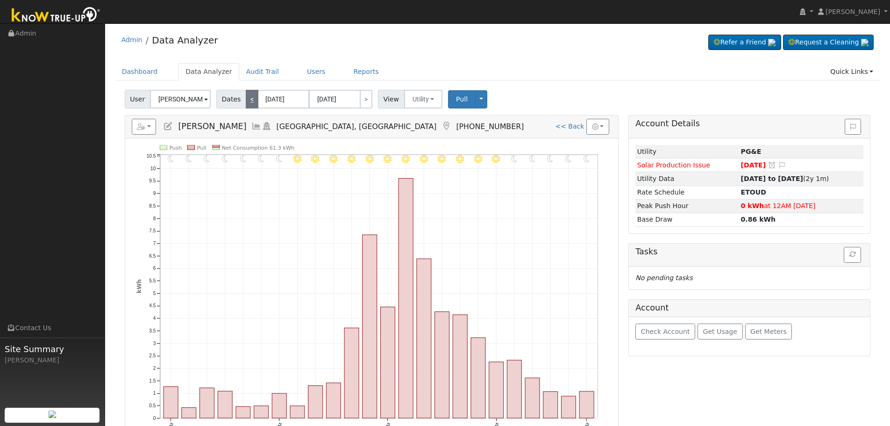
click at [246, 102] on link "<" at bounding box center [252, 99] width 13 height 19
type input "08/15/2025"
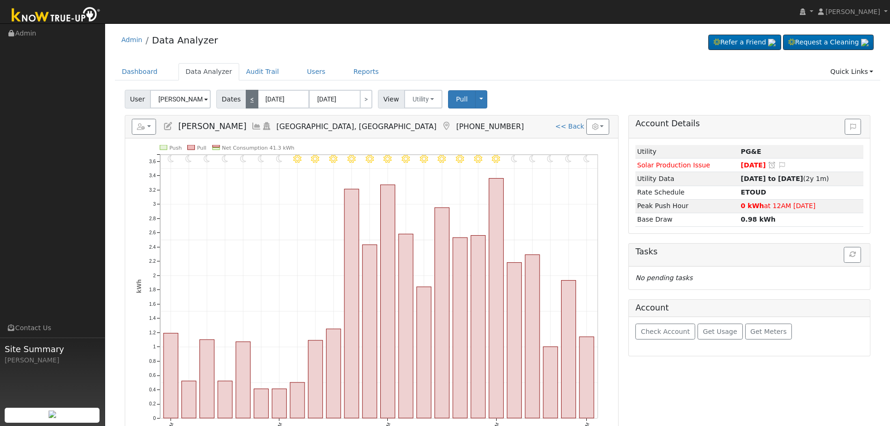
click at [246, 102] on link "<" at bounding box center [252, 99] width 13 height 19
type input "08/14/2025"
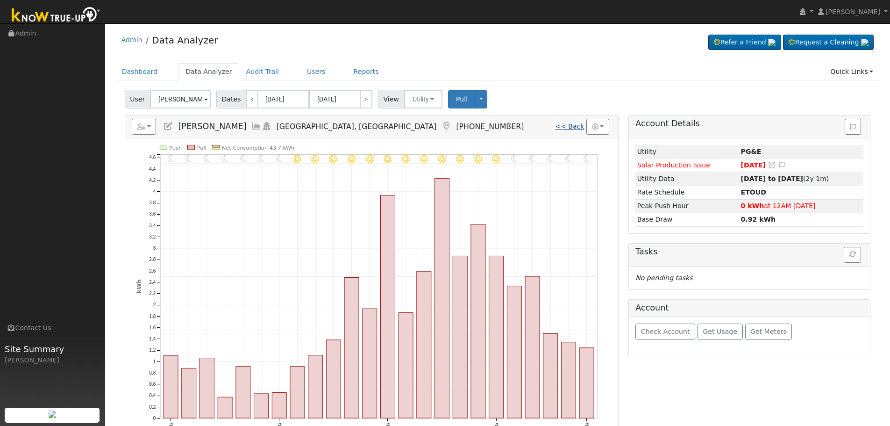
click at [570, 123] on link "<< Back" at bounding box center [569, 125] width 29 height 7
type input "[DATE]"
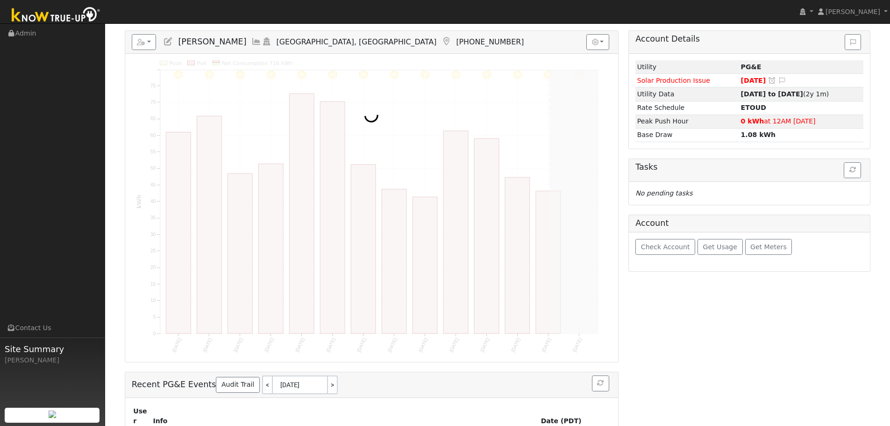
scroll to position [1, 0]
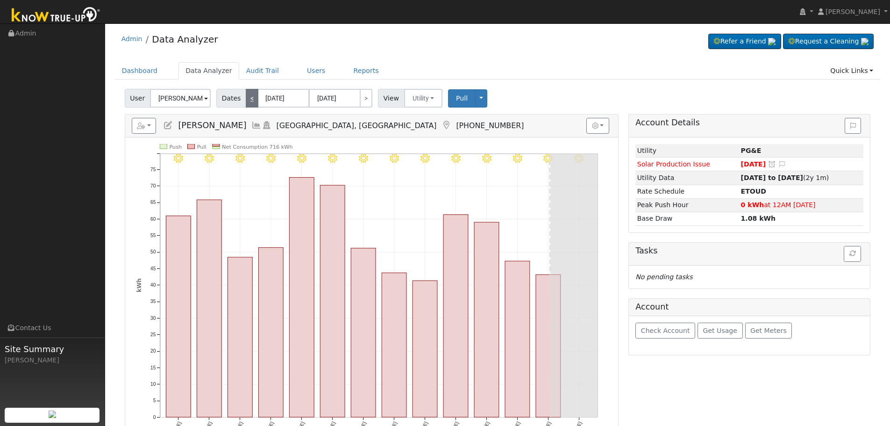
click at [249, 102] on link "<" at bounding box center [252, 98] width 13 height 19
type input "07/24/2025"
type input "08/06/2025"
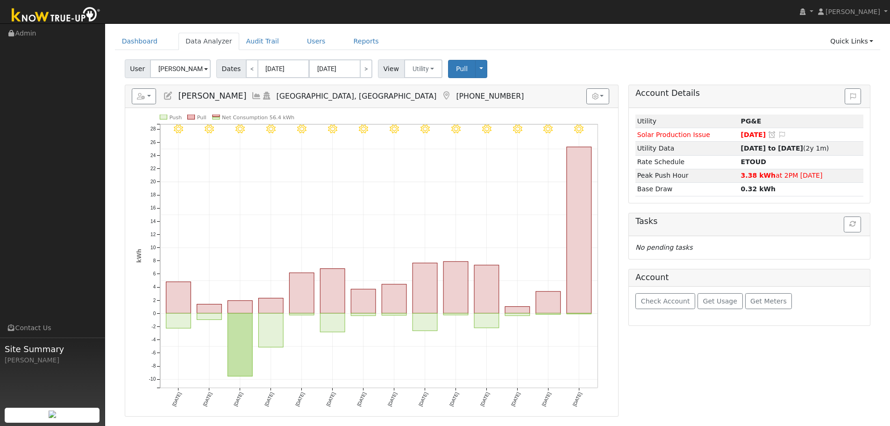
scroll to position [47, 0]
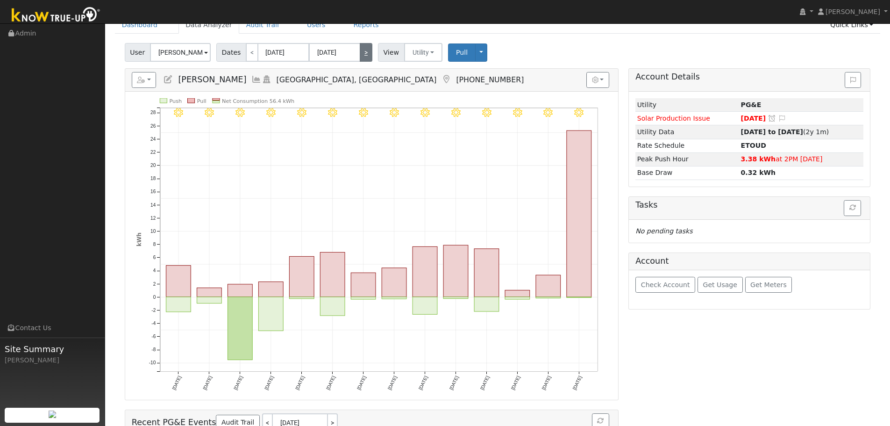
click at [360, 56] on link ">" at bounding box center [366, 52] width 13 height 19
type input "[DATE]"
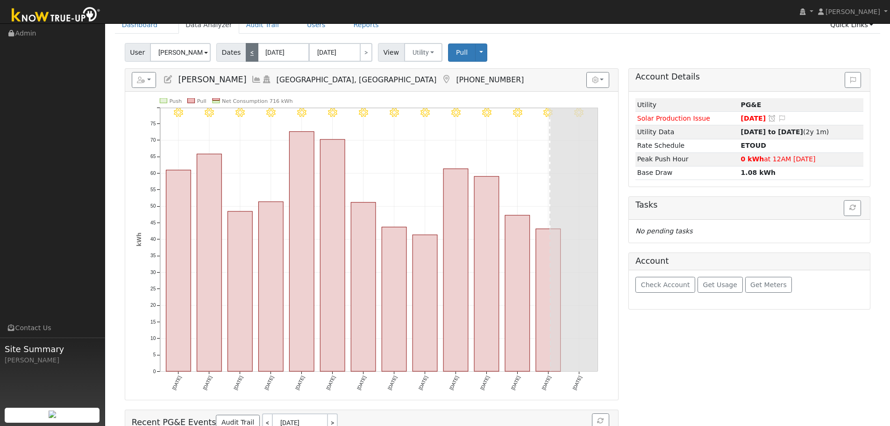
click at [246, 55] on link "<" at bounding box center [252, 52] width 13 height 19
type input "07/24/2025"
type input "08/06/2025"
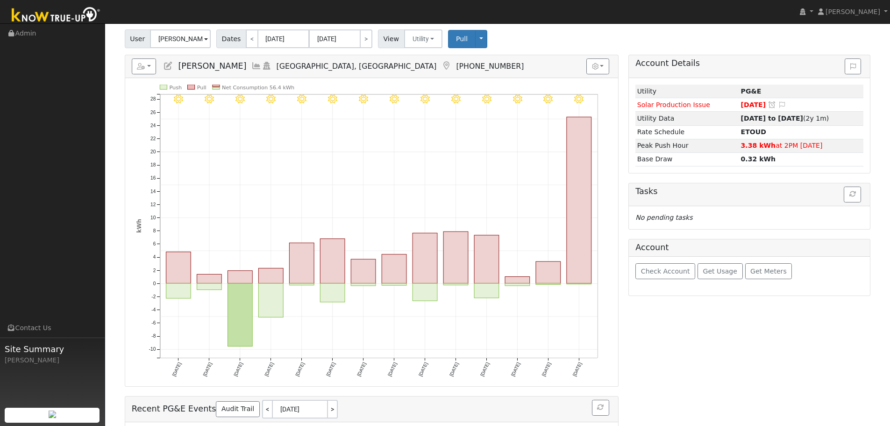
scroll to position [93, 0]
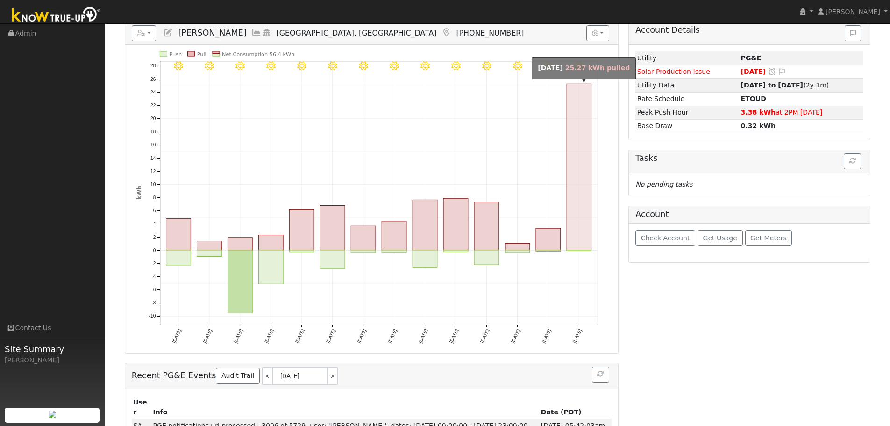
click at [572, 231] on rect "onclick=""" at bounding box center [579, 167] width 25 height 166
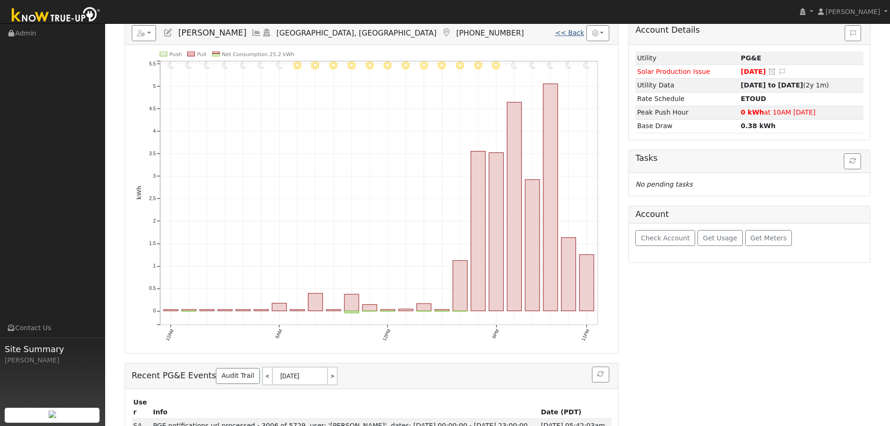
click at [569, 34] on link "<< Back" at bounding box center [569, 32] width 29 height 7
type input "07/24/2025"
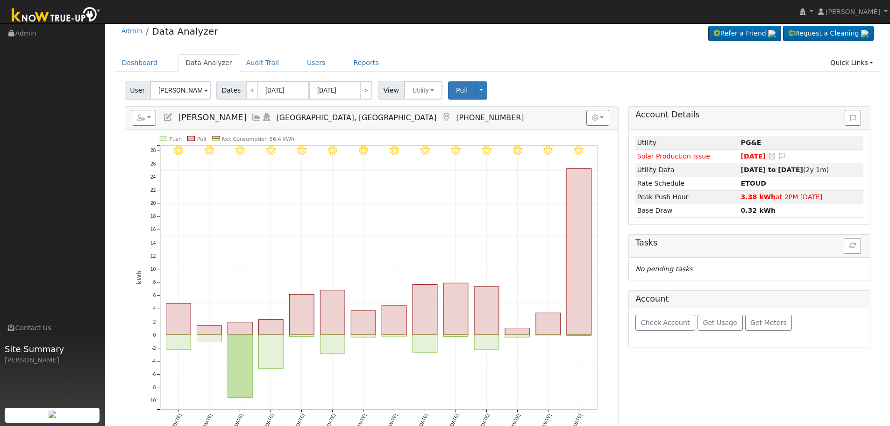
scroll to position [0, 0]
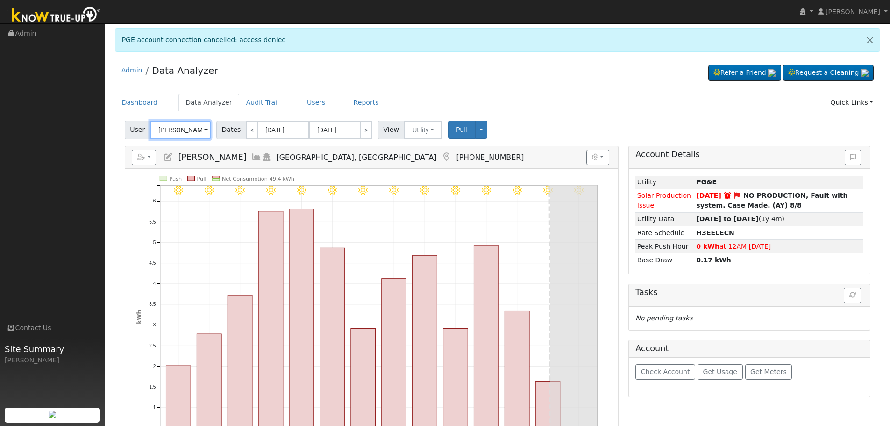
click at [169, 134] on input "[PERSON_NAME]" at bounding box center [180, 130] width 61 height 19
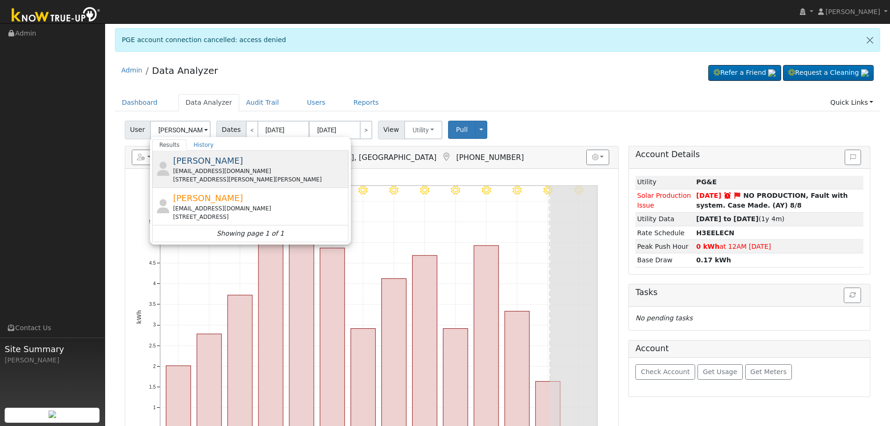
click at [252, 179] on div "[STREET_ADDRESS][PERSON_NAME][PERSON_NAME]" at bounding box center [259, 179] width 173 height 8
type input "[PERSON_NAME]"
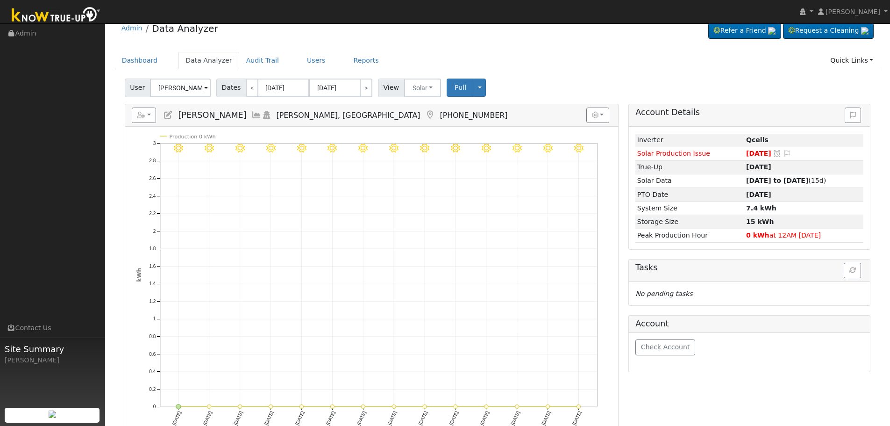
scroll to position [47, 0]
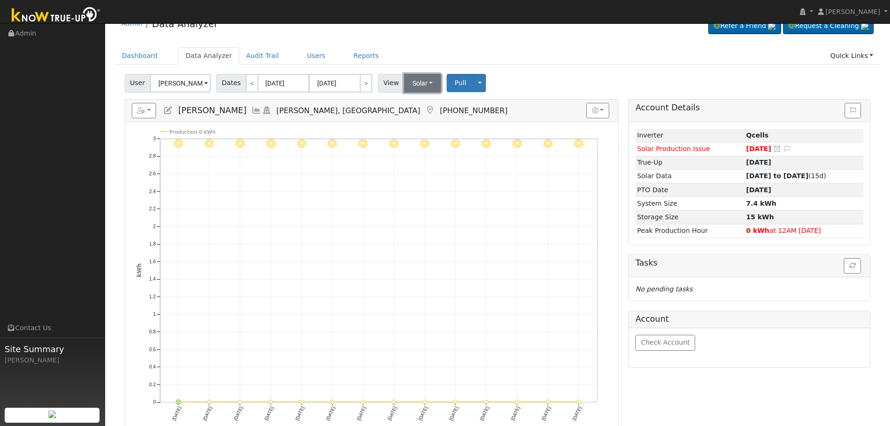
click at [414, 82] on button "Solar" at bounding box center [422, 83] width 37 height 19
click at [421, 103] on link "Utility" at bounding box center [435, 103] width 65 height 13
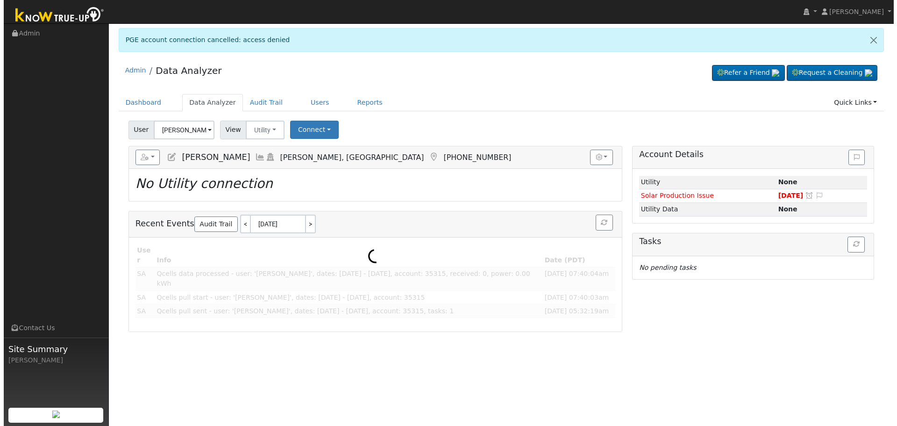
scroll to position [0, 0]
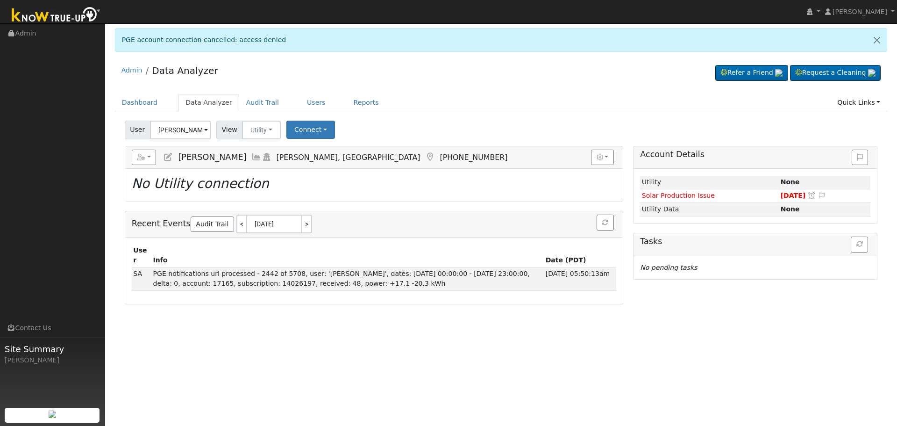
click at [172, 156] on icon at bounding box center [168, 157] width 10 height 8
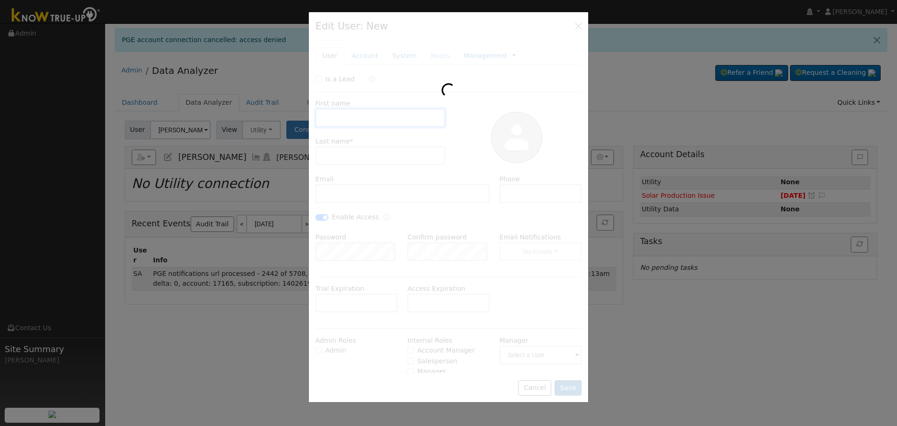
type input "[DATE]"
type input "[PERSON_NAME]"
type input "[EMAIL_ADDRESS][DOMAIN_NAME]"
type input "[PHONE_NUMBER]"
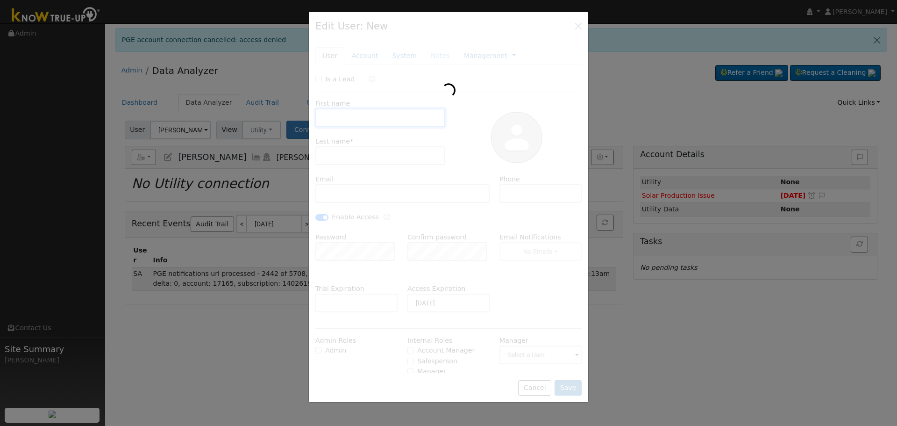
checkbox input "true"
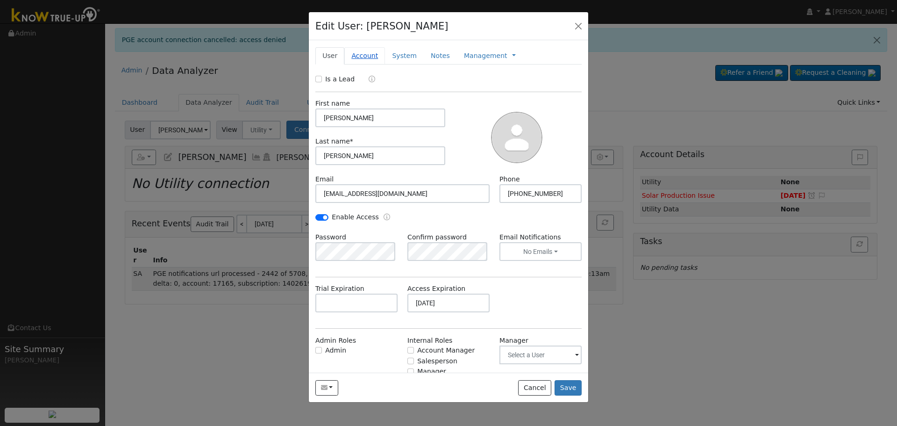
click at [356, 57] on link "Account" at bounding box center [364, 55] width 41 height 17
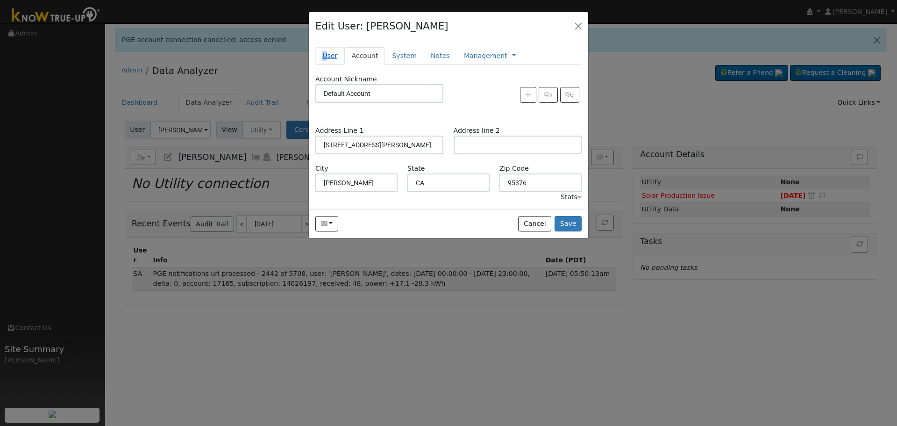
drag, startPoint x: 322, startPoint y: 49, endPoint x: 325, endPoint y: 54, distance: 5.9
click at [325, 54] on link "User" at bounding box center [329, 55] width 29 height 17
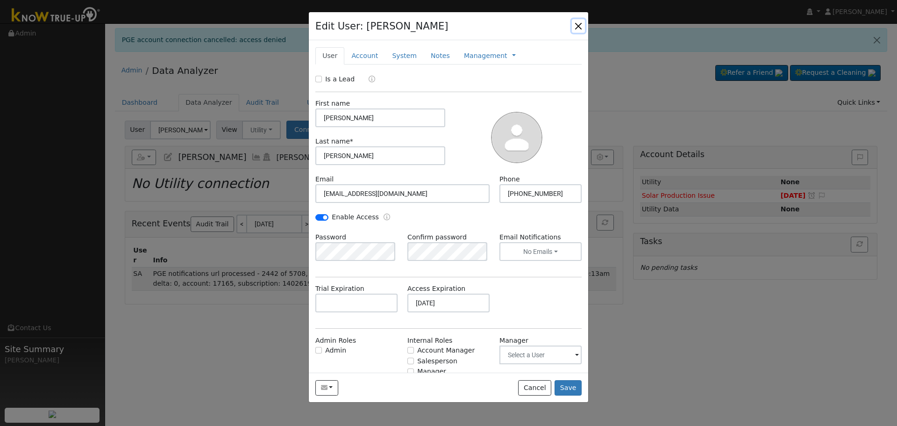
click at [577, 27] on button "button" at bounding box center [578, 25] width 13 height 13
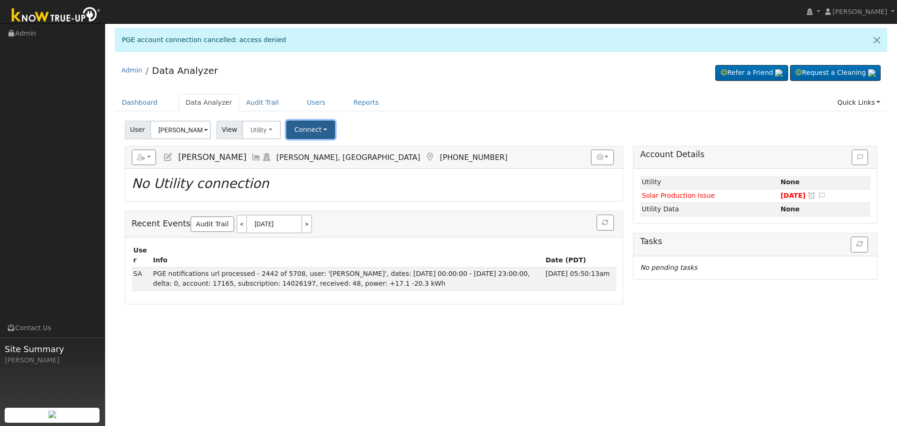
click at [320, 127] on button "Connect" at bounding box center [310, 130] width 49 height 18
click at [323, 152] on link "Select a Provider" at bounding box center [323, 149] width 73 height 13
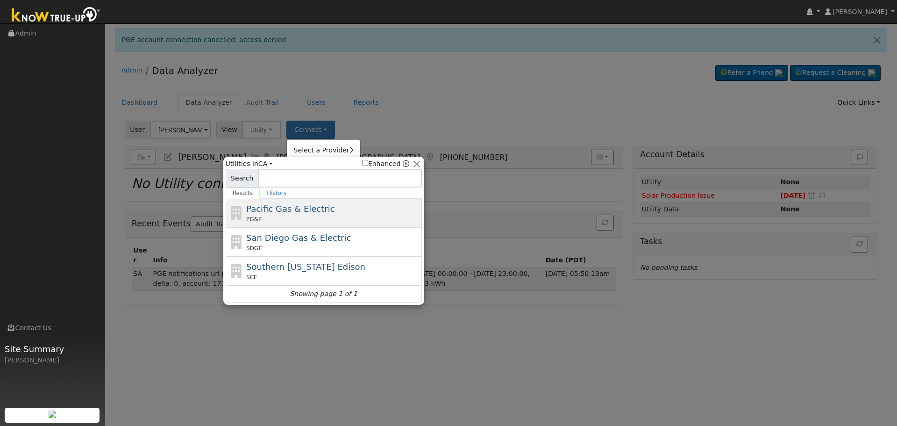
click at [280, 208] on span "Pacific Gas & Electric" at bounding box center [290, 209] width 88 height 10
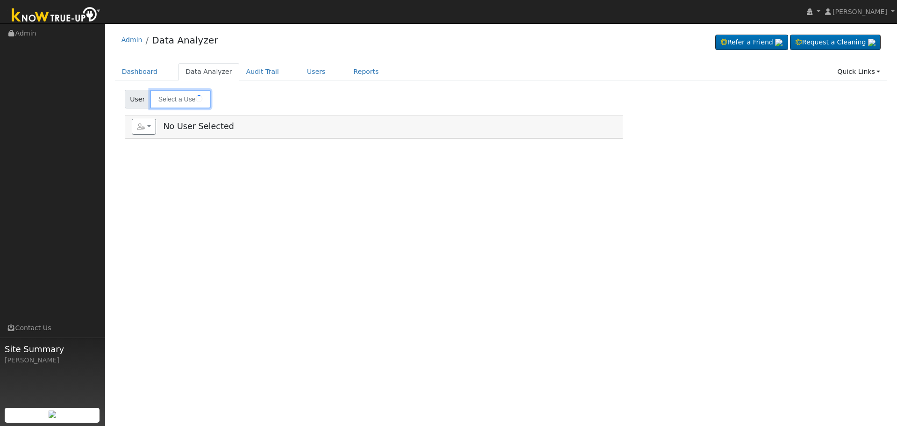
type input "[PERSON_NAME]"
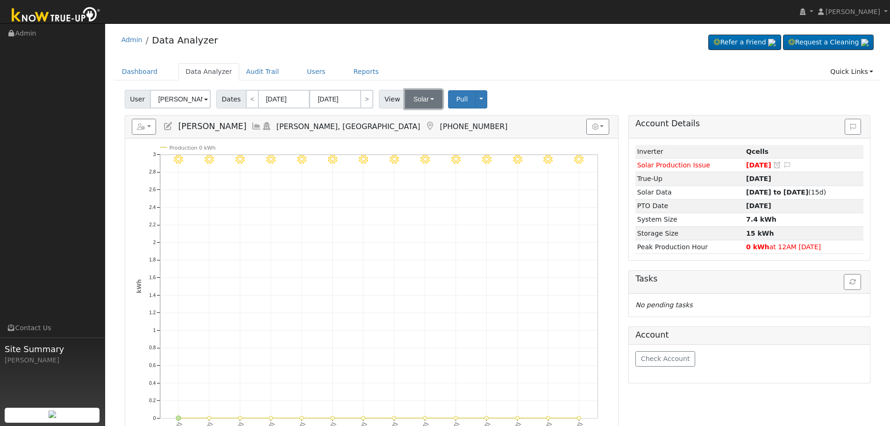
click at [425, 102] on button "Solar" at bounding box center [423, 99] width 37 height 19
click at [438, 122] on link "Utility" at bounding box center [436, 119] width 65 height 13
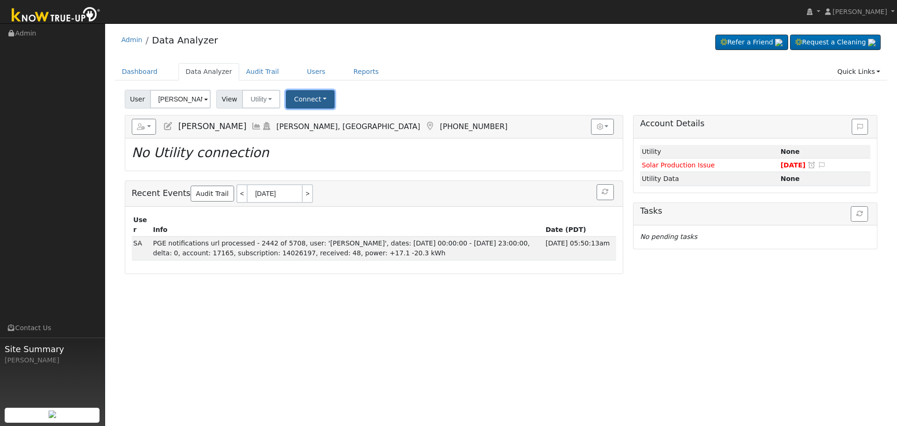
click at [316, 102] on button "Connect" at bounding box center [310, 99] width 49 height 18
click at [331, 121] on link "Select a Provider" at bounding box center [323, 119] width 73 height 13
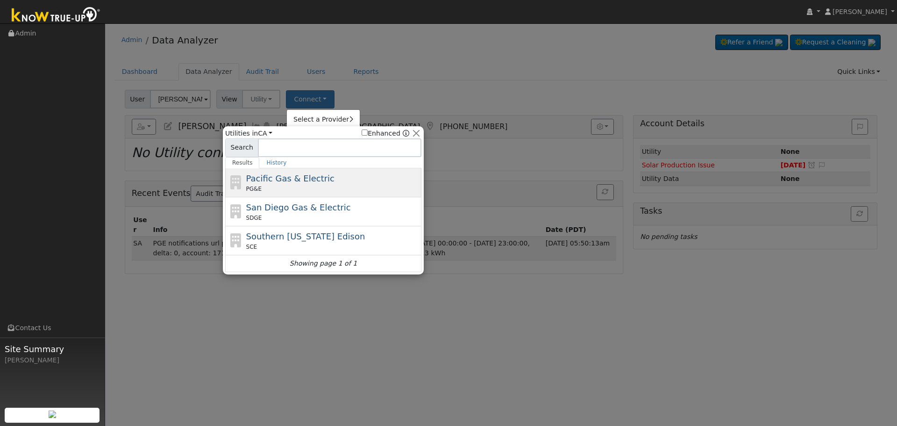
click at [326, 191] on div "PG&E" at bounding box center [332, 189] width 173 height 8
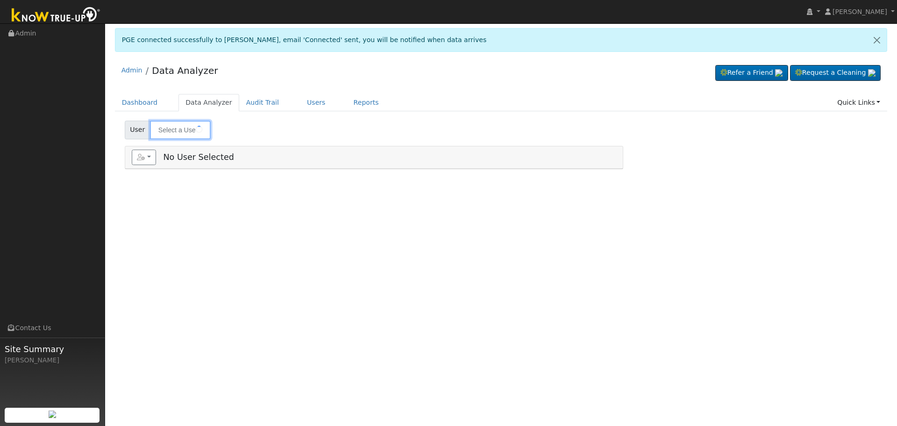
type input "[PERSON_NAME]"
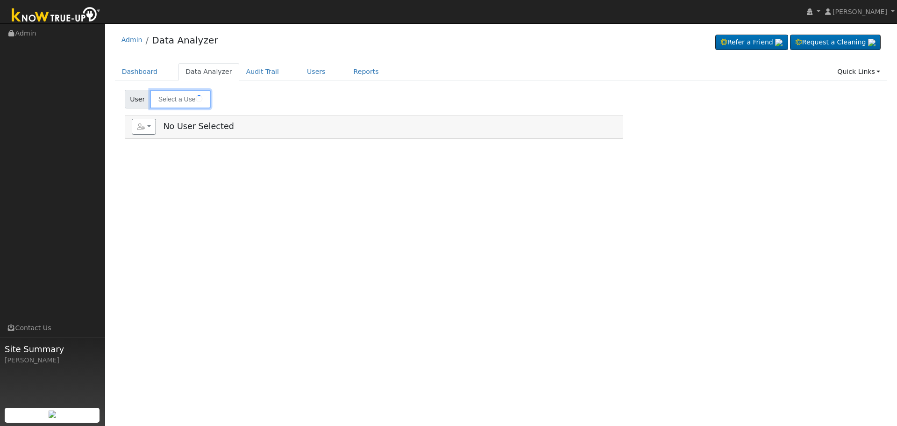
type input "[PERSON_NAME]"
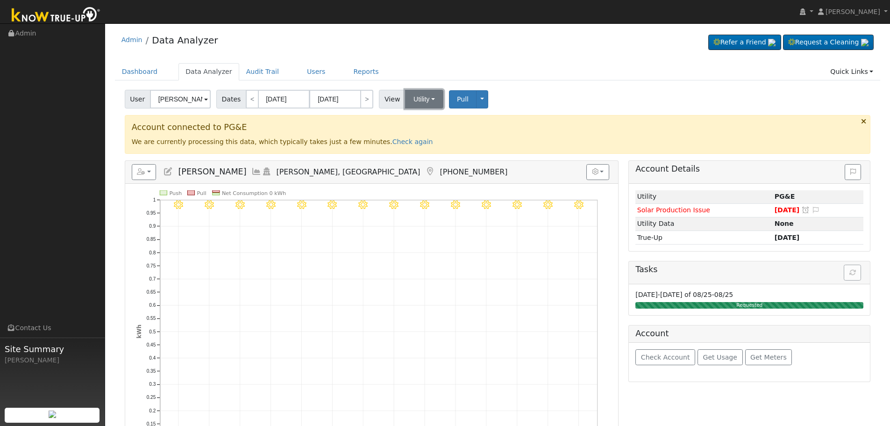
click at [413, 97] on button "Utility" at bounding box center [424, 99] width 38 height 19
drag, startPoint x: 615, startPoint y: 100, endPoint x: 601, endPoint y: 97, distance: 14.9
click at [601, 97] on div "User Martin Munoz Account Default Account Default Account 2713 Buthmann Avenue,…" at bounding box center [498, 97] width 750 height 22
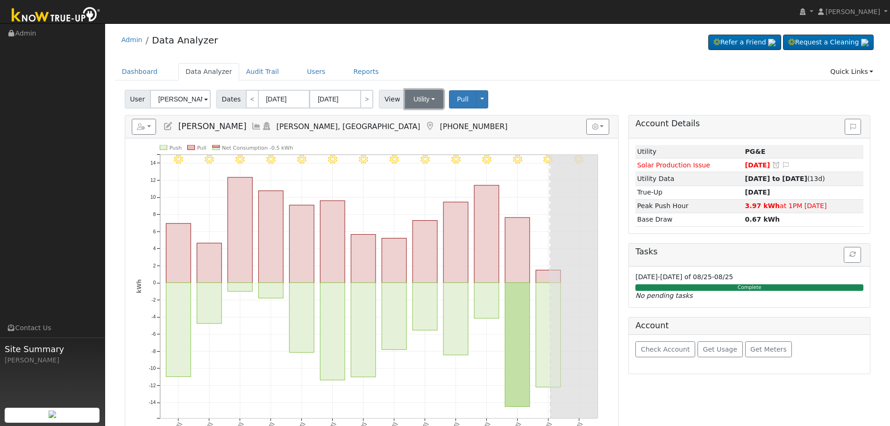
click at [424, 94] on button "Utility" at bounding box center [424, 99] width 38 height 19
click at [430, 131] on link "Solar" at bounding box center [436, 133] width 65 height 13
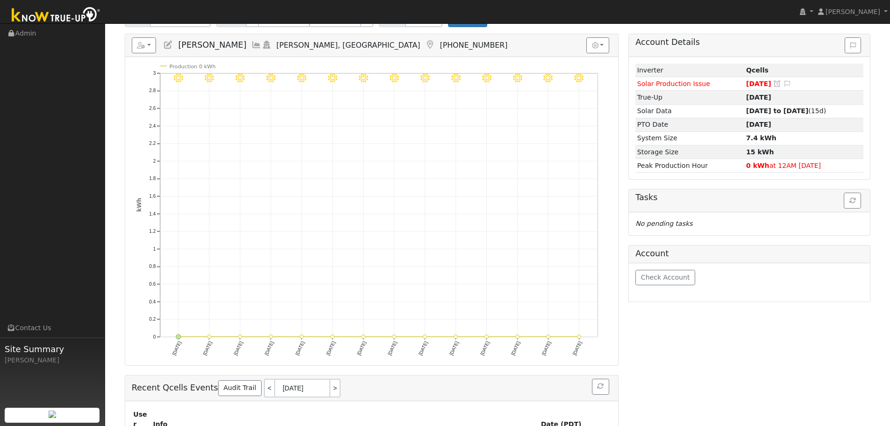
scroll to position [42, 0]
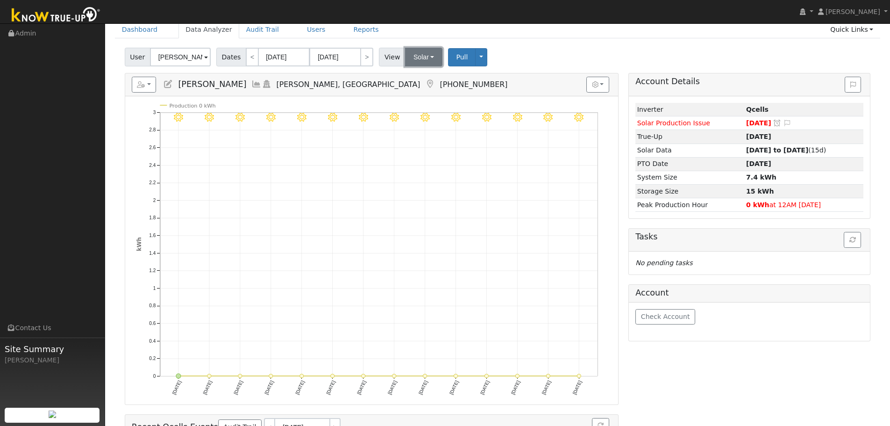
click at [419, 57] on button "Solar" at bounding box center [423, 57] width 37 height 19
click at [421, 77] on link "Utility" at bounding box center [436, 77] width 65 height 13
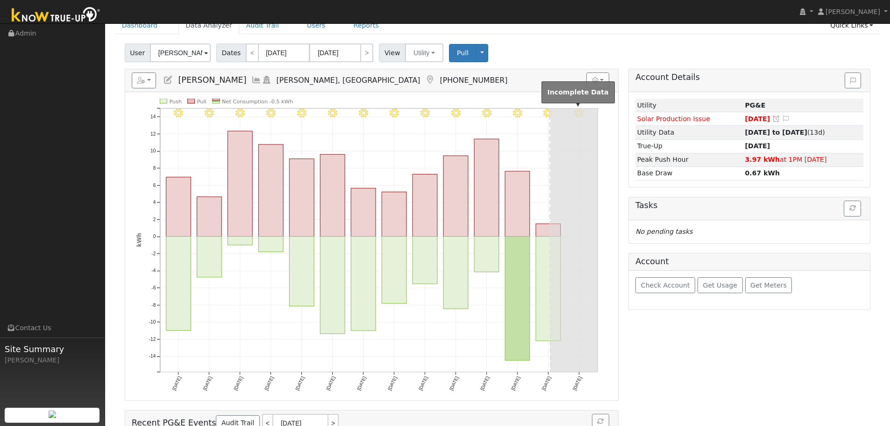
scroll to position [47, 0]
click at [405, 50] on button "Utility" at bounding box center [424, 52] width 38 height 19
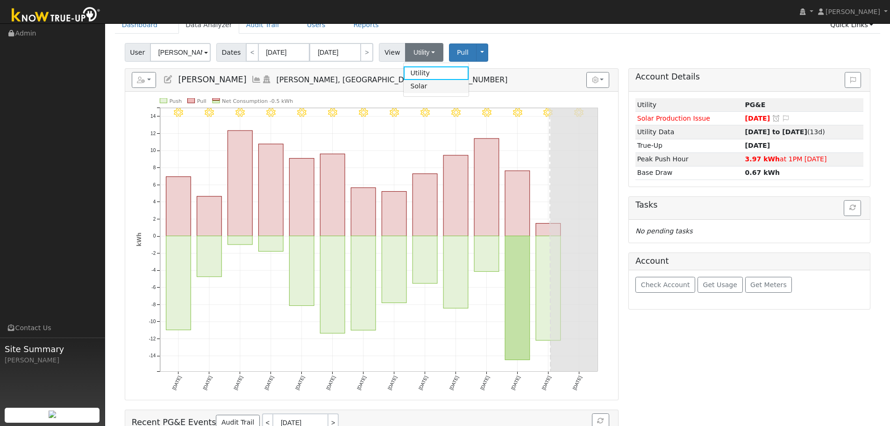
click at [445, 89] on link "Solar" at bounding box center [436, 86] width 65 height 13
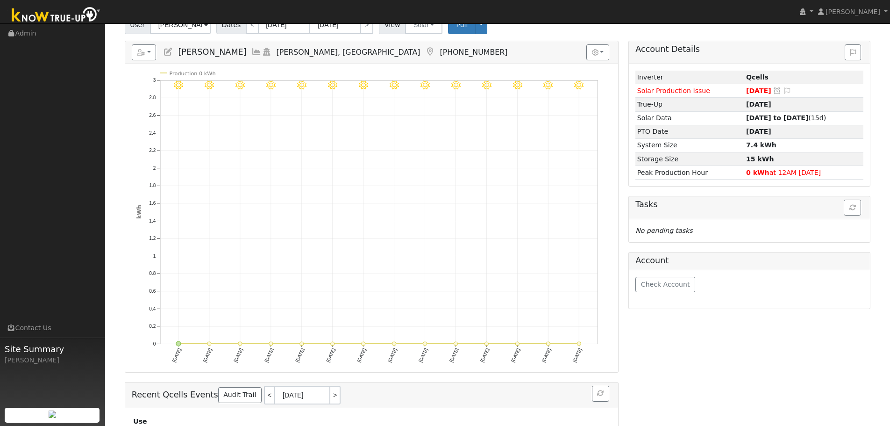
scroll to position [42, 0]
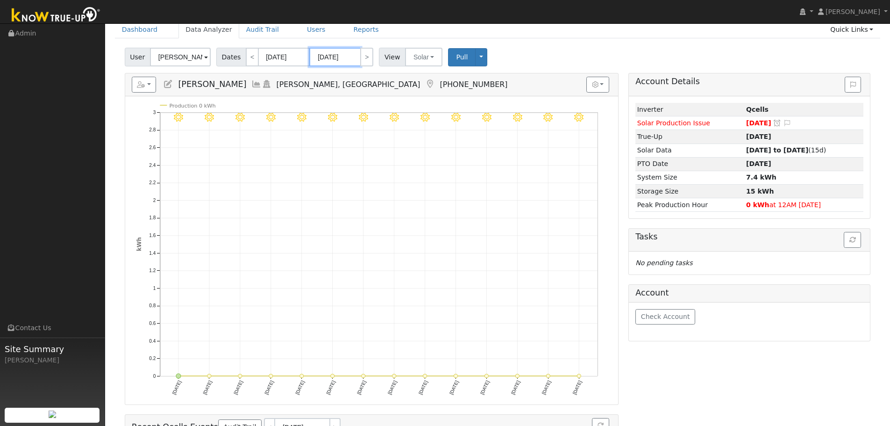
click at [325, 55] on input "08/20/2025" at bounding box center [334, 57] width 51 height 19
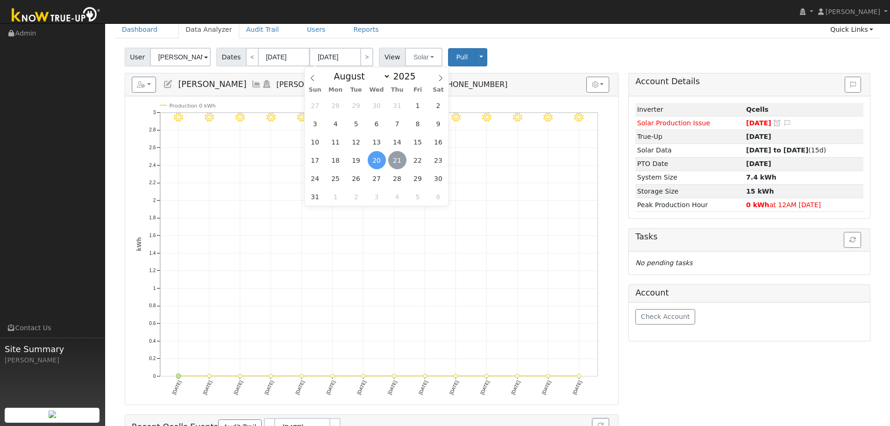
click at [400, 161] on span "21" at bounding box center [397, 160] width 18 height 18
type input "[DATE]"
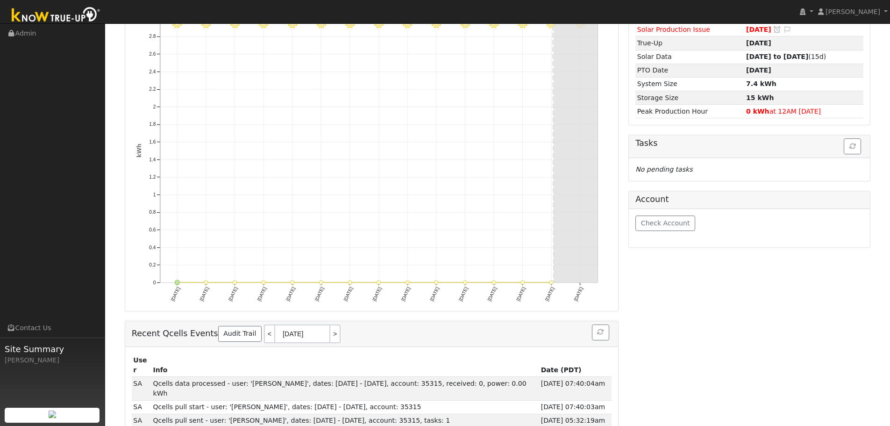
scroll to position [0, 0]
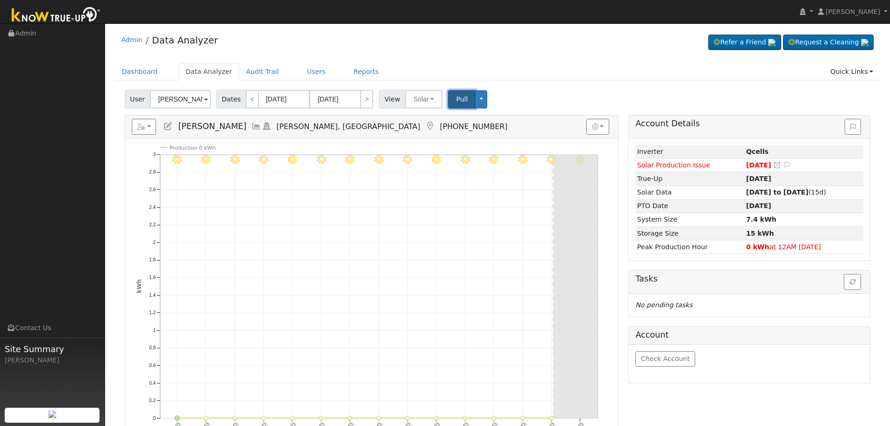
click at [456, 95] on span "Pull" at bounding box center [462, 98] width 12 height 7
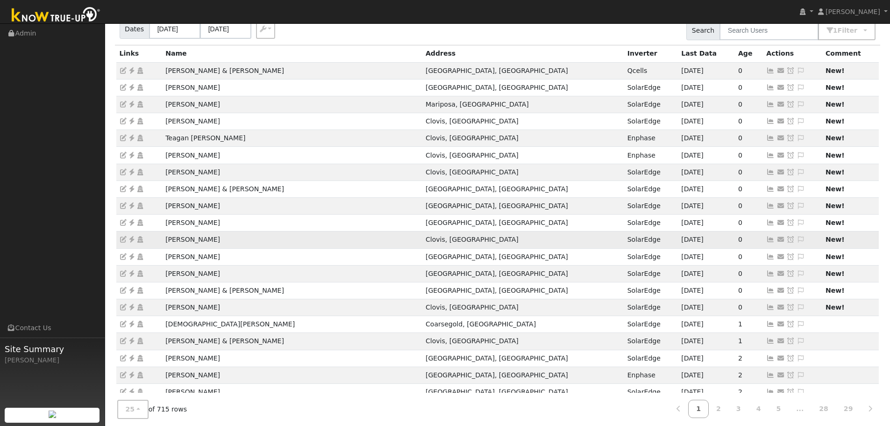
scroll to position [38, 0]
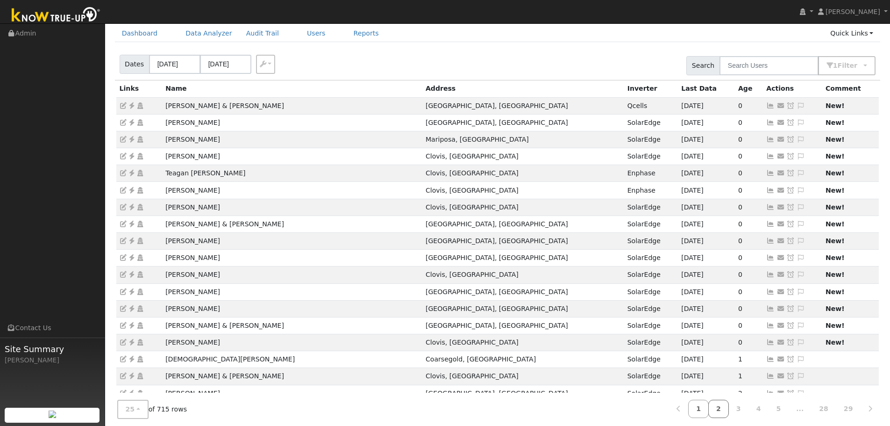
click at [722, 411] on link "2" at bounding box center [718, 409] width 21 height 18
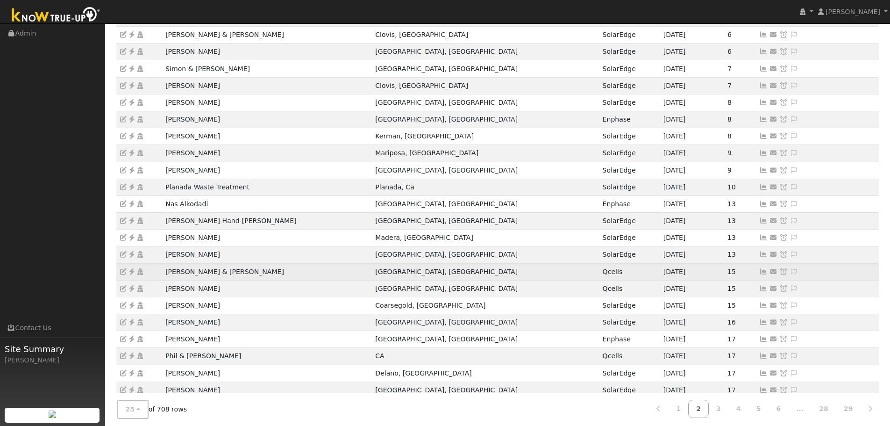
scroll to position [179, 0]
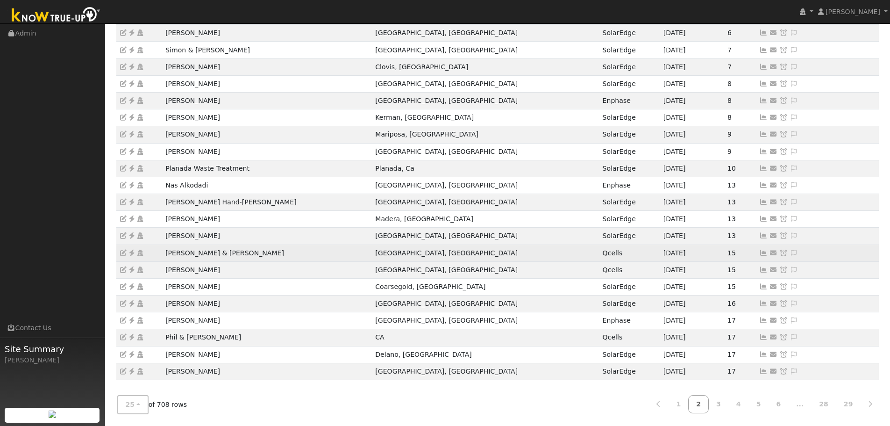
click at [131, 253] on icon at bounding box center [132, 253] width 8 height 7
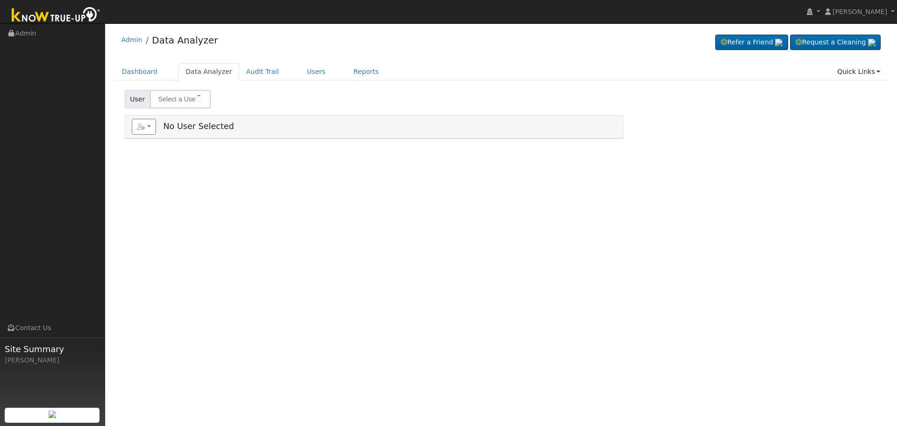
type input "[PERSON_NAME] & [PERSON_NAME]"
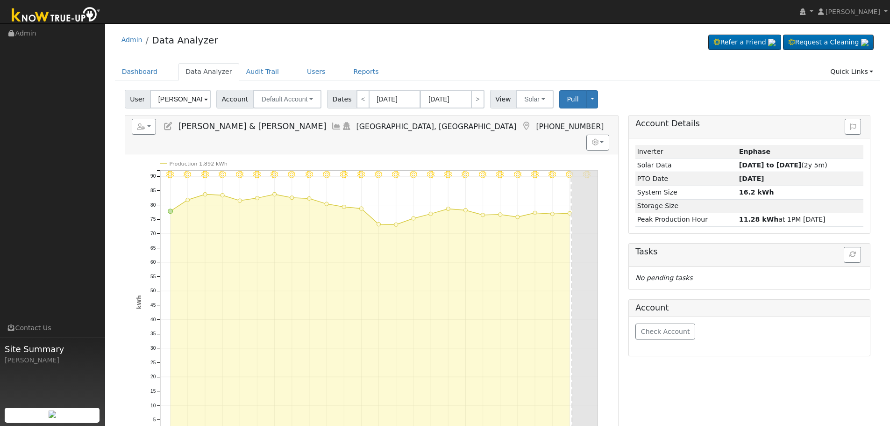
click at [521, 122] on link at bounding box center [526, 126] width 10 height 9
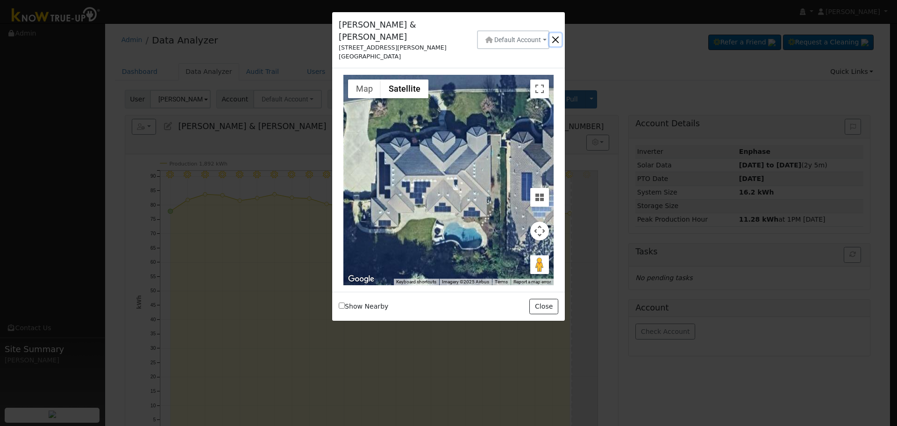
click at [553, 34] on button "button" at bounding box center [556, 39] width 12 height 13
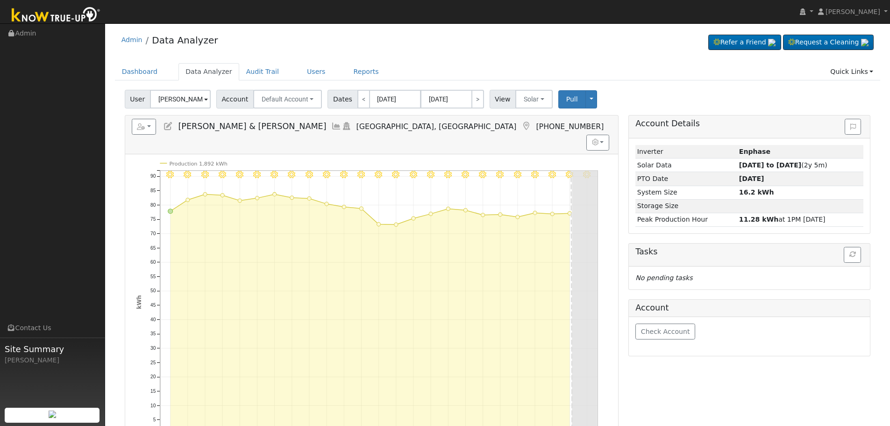
click at [169, 127] on icon at bounding box center [168, 126] width 10 height 8
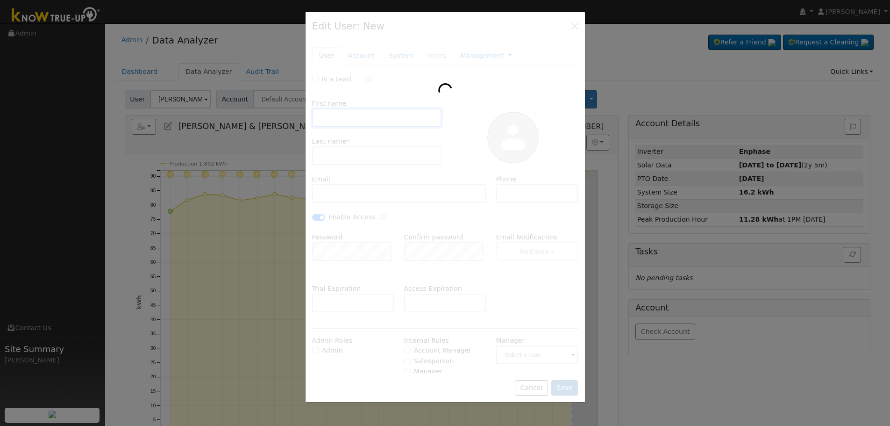
type input "[PERSON_NAME] & [PERSON_NAME]"
type input "Gitti"
type input "[EMAIL_ADDRESS][DOMAIN_NAME]"
type input "559.960.3789"
checkbox input "true"
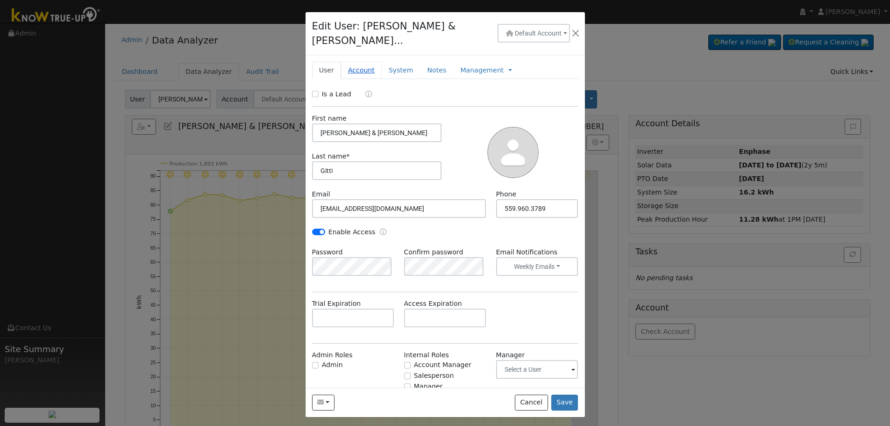
click at [356, 62] on link "Account" at bounding box center [361, 70] width 41 height 17
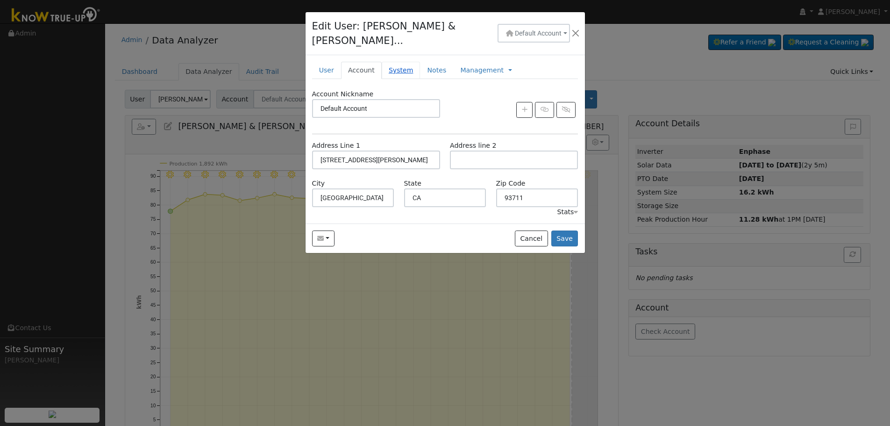
click at [394, 62] on link "System" at bounding box center [401, 70] width 39 height 17
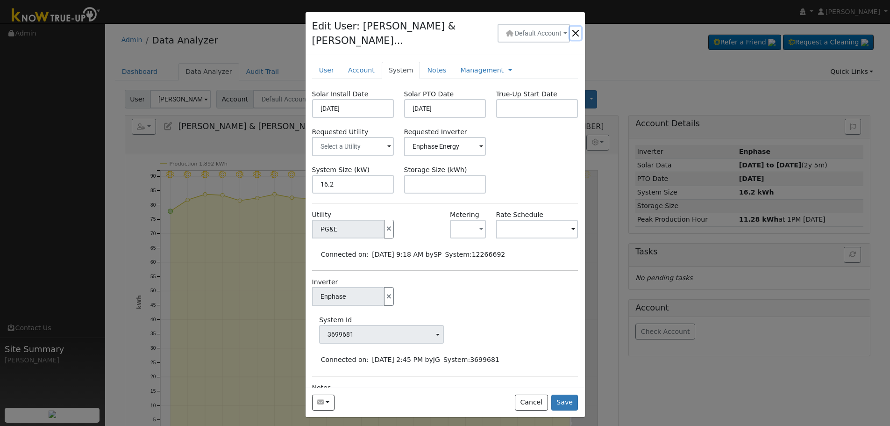
click at [576, 29] on button "button" at bounding box center [575, 33] width 11 height 13
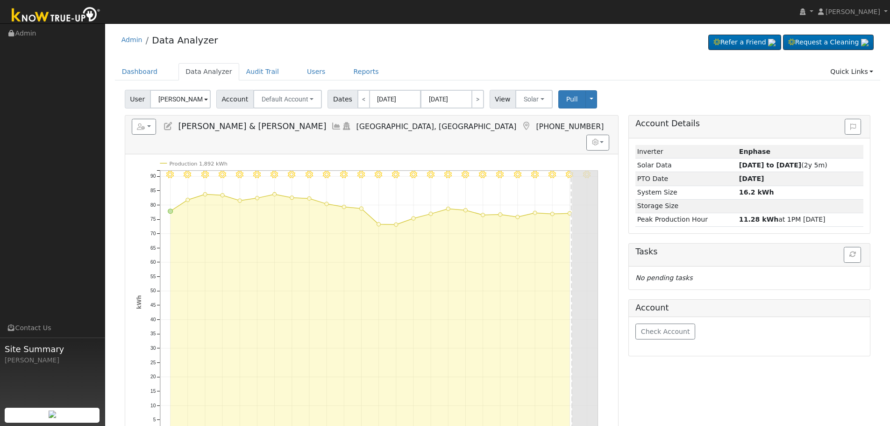
click at [521, 127] on icon at bounding box center [526, 126] width 10 height 8
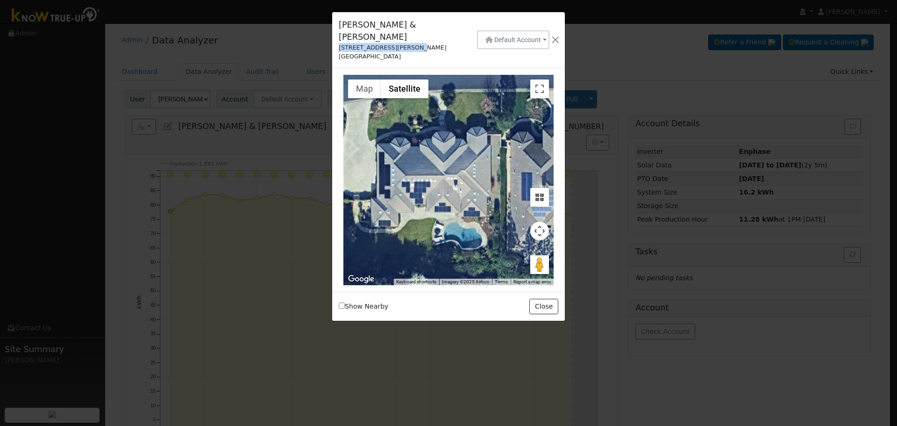
drag, startPoint x: 339, startPoint y: 37, endPoint x: 409, endPoint y: 37, distance: 69.6
click at [409, 43] on div "[STREET_ADDRESS][PERSON_NAME]" at bounding box center [401, 47] width 124 height 9
copy div "[STREET_ADDRESS][PERSON_NAME]"
click at [553, 33] on button "button" at bounding box center [556, 39] width 12 height 13
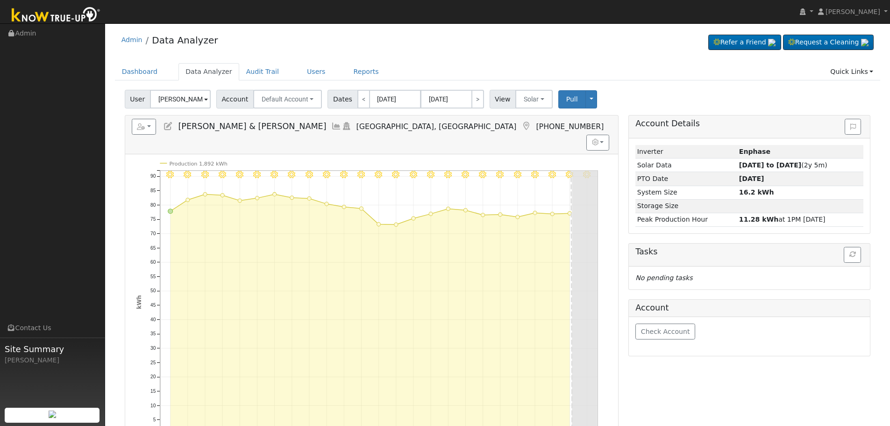
click at [521, 124] on icon at bounding box center [526, 126] width 10 height 8
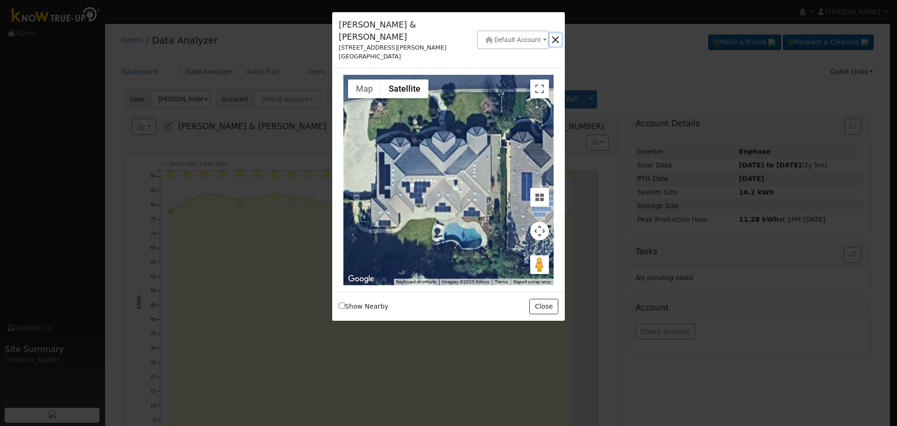
click at [554, 33] on button "button" at bounding box center [556, 39] width 12 height 13
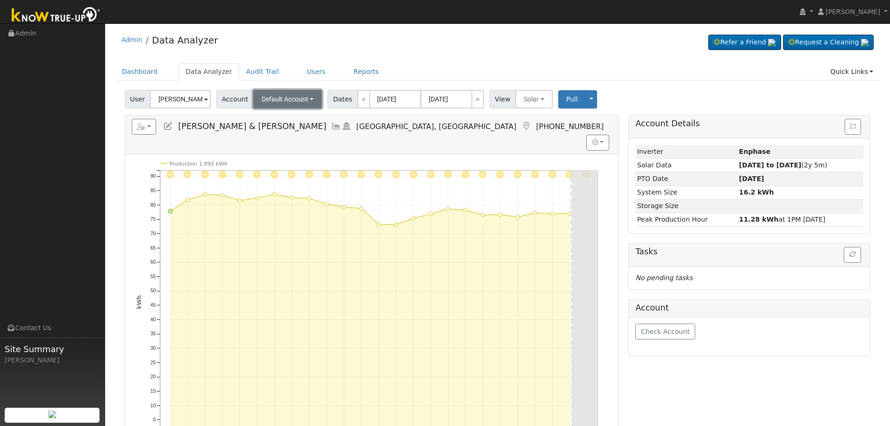
click at [275, 102] on span "Default Account" at bounding box center [285, 98] width 47 height 7
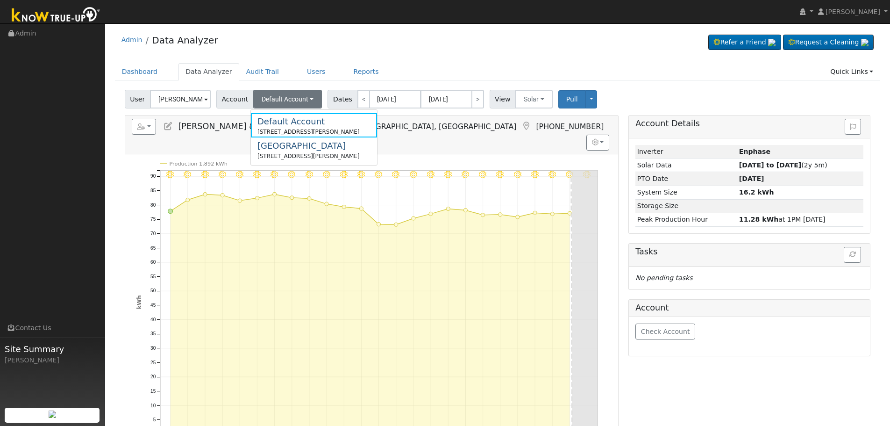
click at [443, 126] on h5 "Reports Scenario Health Check Energy Audit Account Timeline User Audit Trail In…" at bounding box center [372, 127] width 480 height 16
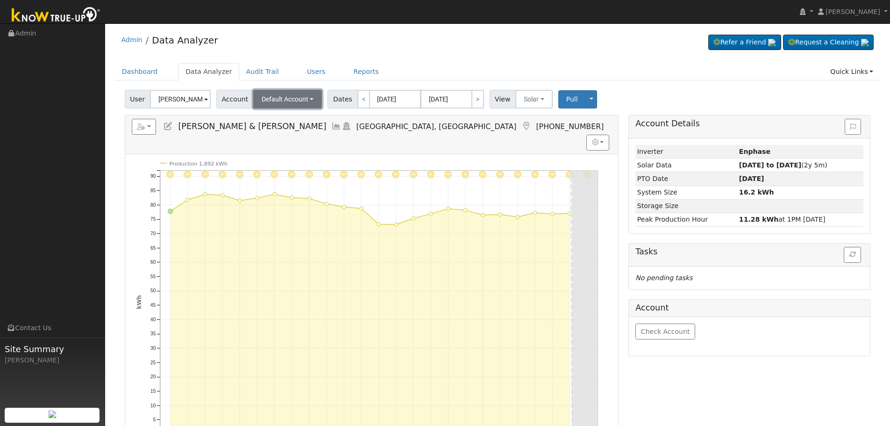
click at [295, 99] on span "Default Account" at bounding box center [285, 98] width 47 height 7
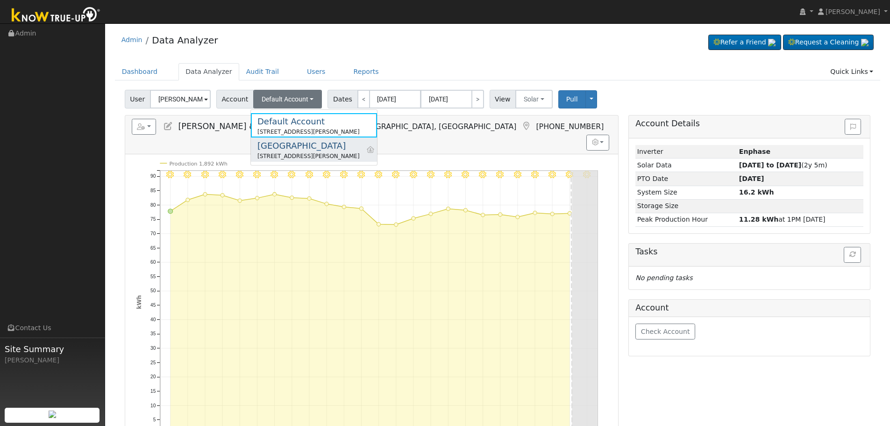
click at [297, 150] on div "[GEOGRAPHIC_DATA]" at bounding box center [308, 145] width 102 height 13
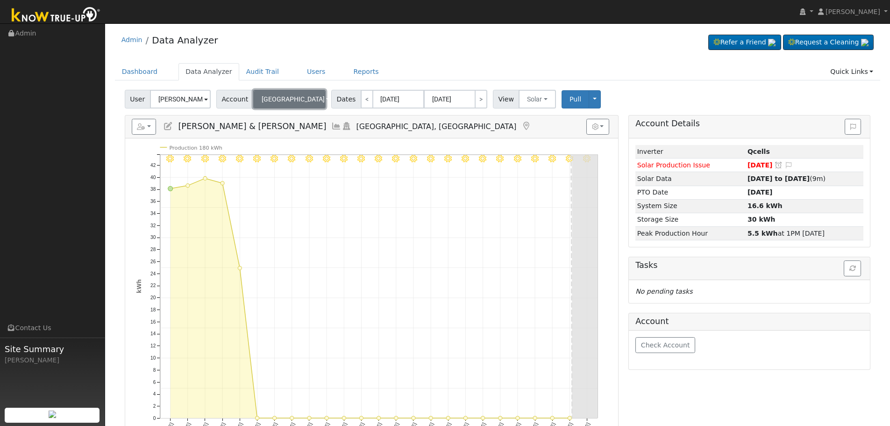
click at [273, 102] on span "[GEOGRAPHIC_DATA]" at bounding box center [293, 98] width 63 height 7
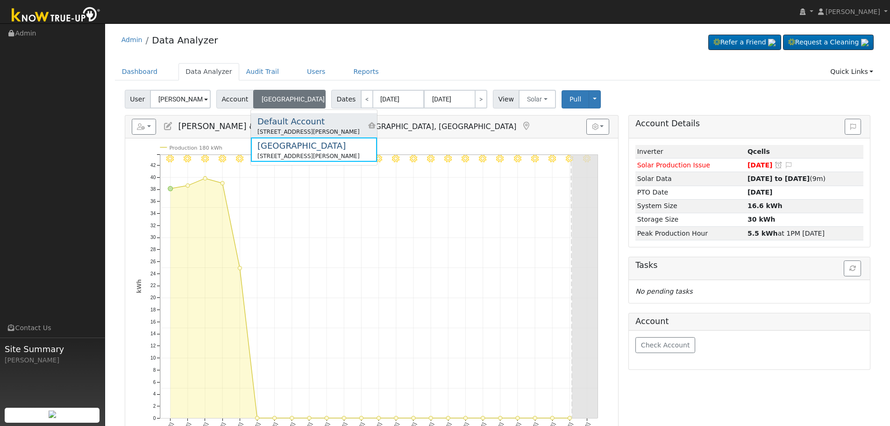
click at [287, 121] on div "Default Account" at bounding box center [308, 121] width 102 height 13
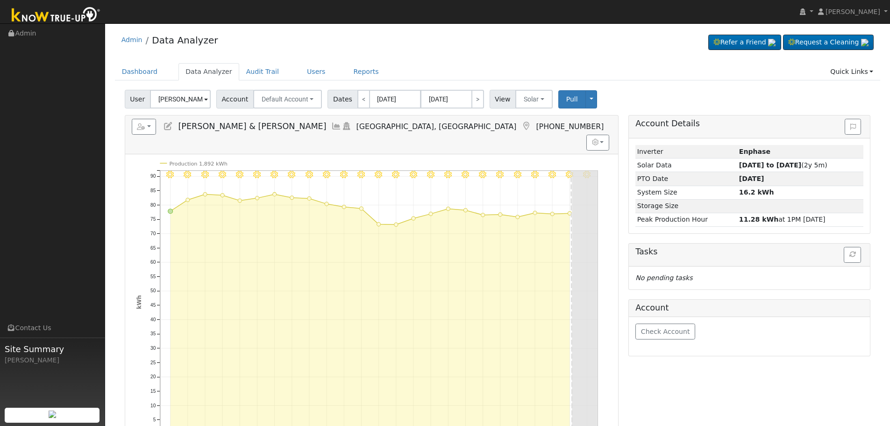
click at [170, 127] on icon at bounding box center [168, 126] width 10 height 8
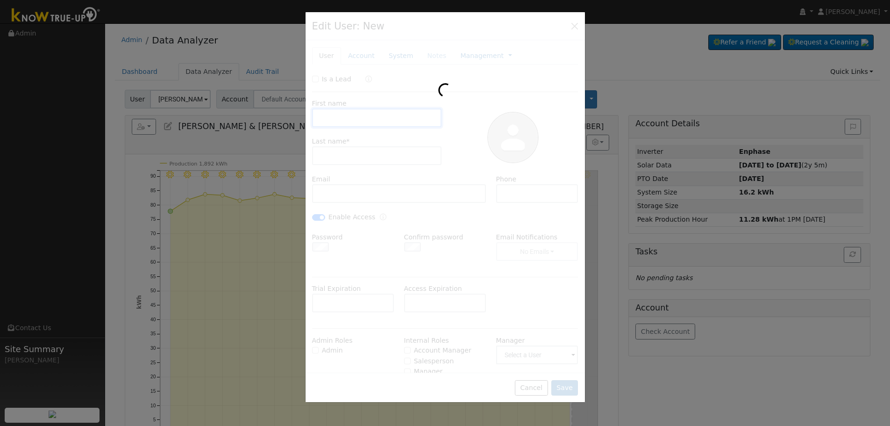
type input "[PERSON_NAME] & [PERSON_NAME]"
type input "Gitti"
type input "[EMAIL_ADDRESS][DOMAIN_NAME]"
type input "559.960.3789"
checkbox input "true"
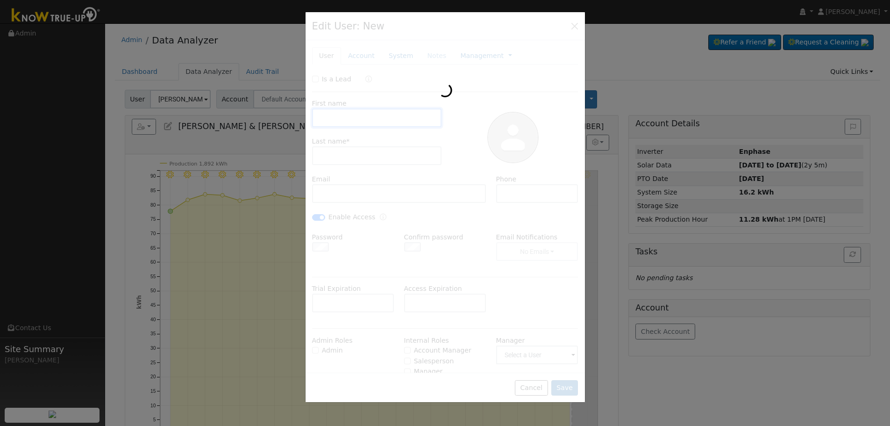
type input "Default Account"
type input "[STREET_ADDRESS][PERSON_NAME]"
type input "[GEOGRAPHIC_DATA]"
type input "CA"
type input "93711"
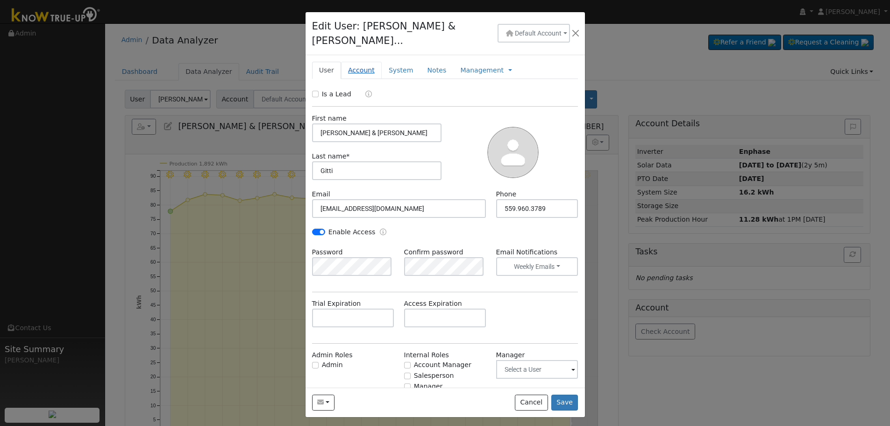
click at [352, 62] on link "Account" at bounding box center [361, 70] width 41 height 17
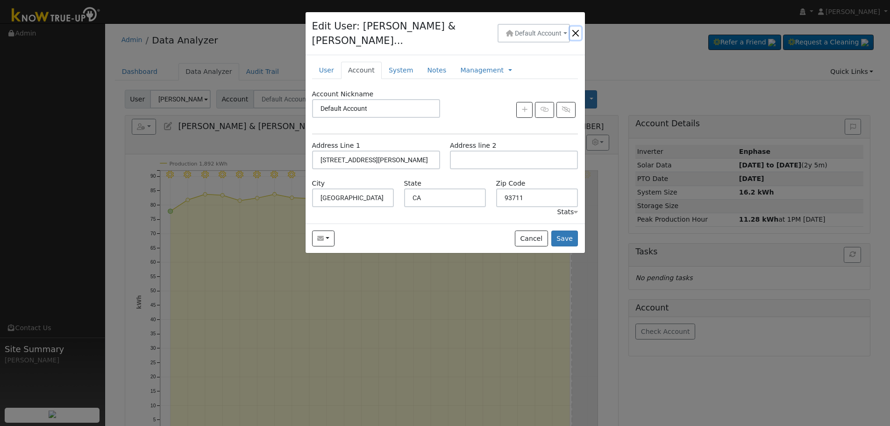
click at [576, 27] on button "button" at bounding box center [575, 33] width 11 height 13
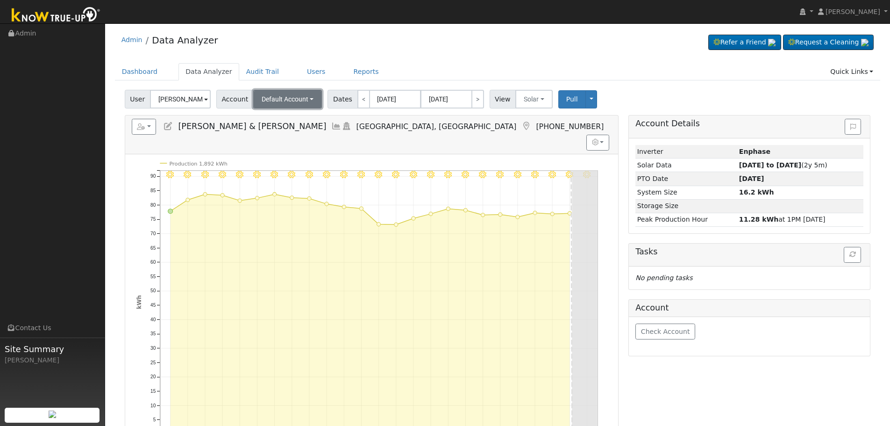
click at [299, 103] on span "Default Account" at bounding box center [285, 98] width 47 height 7
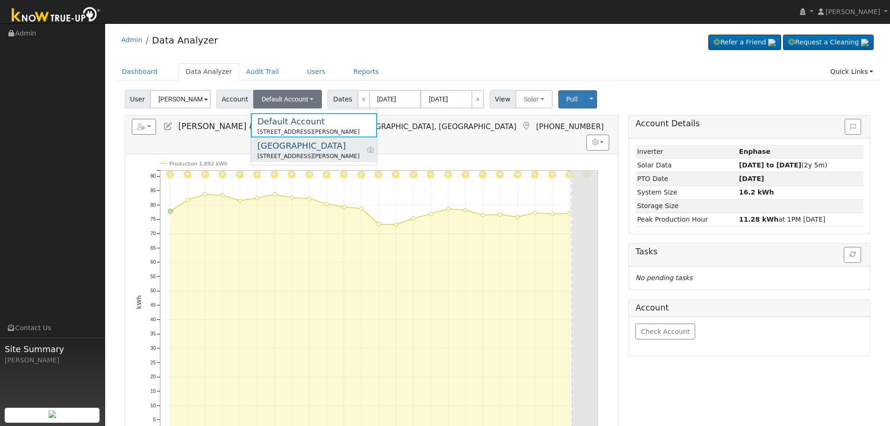
click at [319, 150] on div "[GEOGRAPHIC_DATA]" at bounding box center [308, 145] width 102 height 13
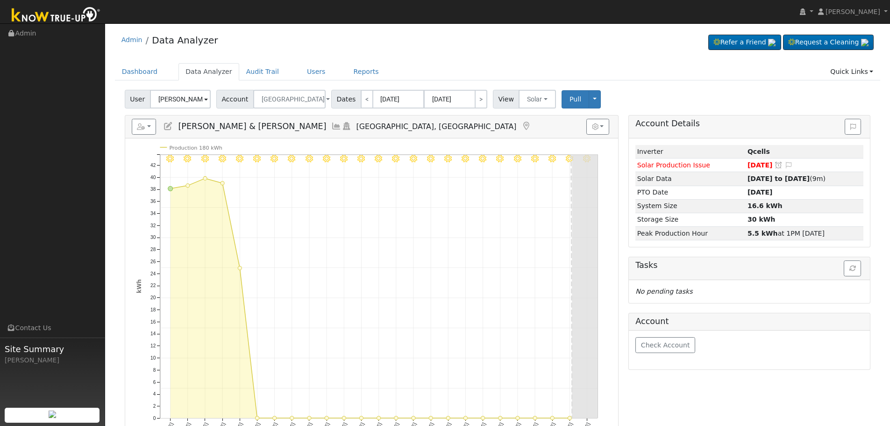
scroll to position [47, 0]
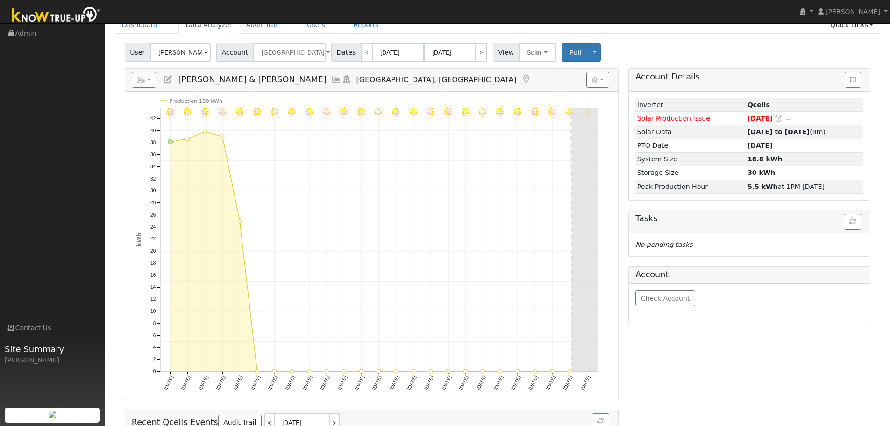
click at [521, 80] on icon at bounding box center [526, 79] width 10 height 8
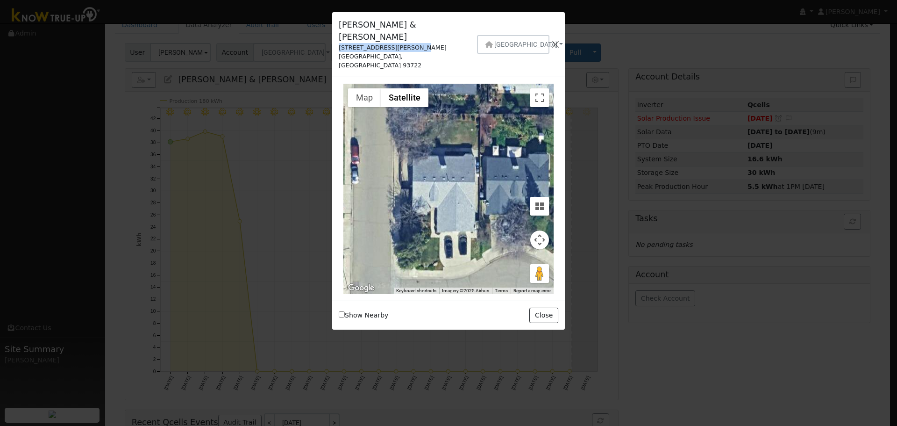
drag, startPoint x: 412, startPoint y: 36, endPoint x: 340, endPoint y: 32, distance: 72.1
click at [340, 32] on div "[PERSON_NAME] & [PERSON_NAME] [STREET_ADDRESS][PERSON_NAME]" at bounding box center [401, 44] width 134 height 51
copy div "[STREET_ADDRESS][PERSON_NAME]"
click at [552, 38] on button "button" at bounding box center [556, 44] width 12 height 13
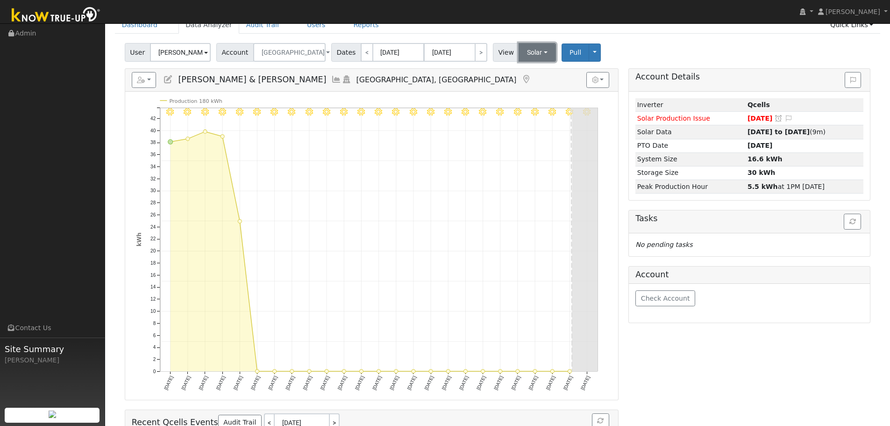
click at [525, 58] on button "Solar" at bounding box center [537, 52] width 37 height 19
click at [529, 79] on link "Utility" at bounding box center [550, 72] width 65 height 13
